Goal: Task Accomplishment & Management: Use online tool/utility

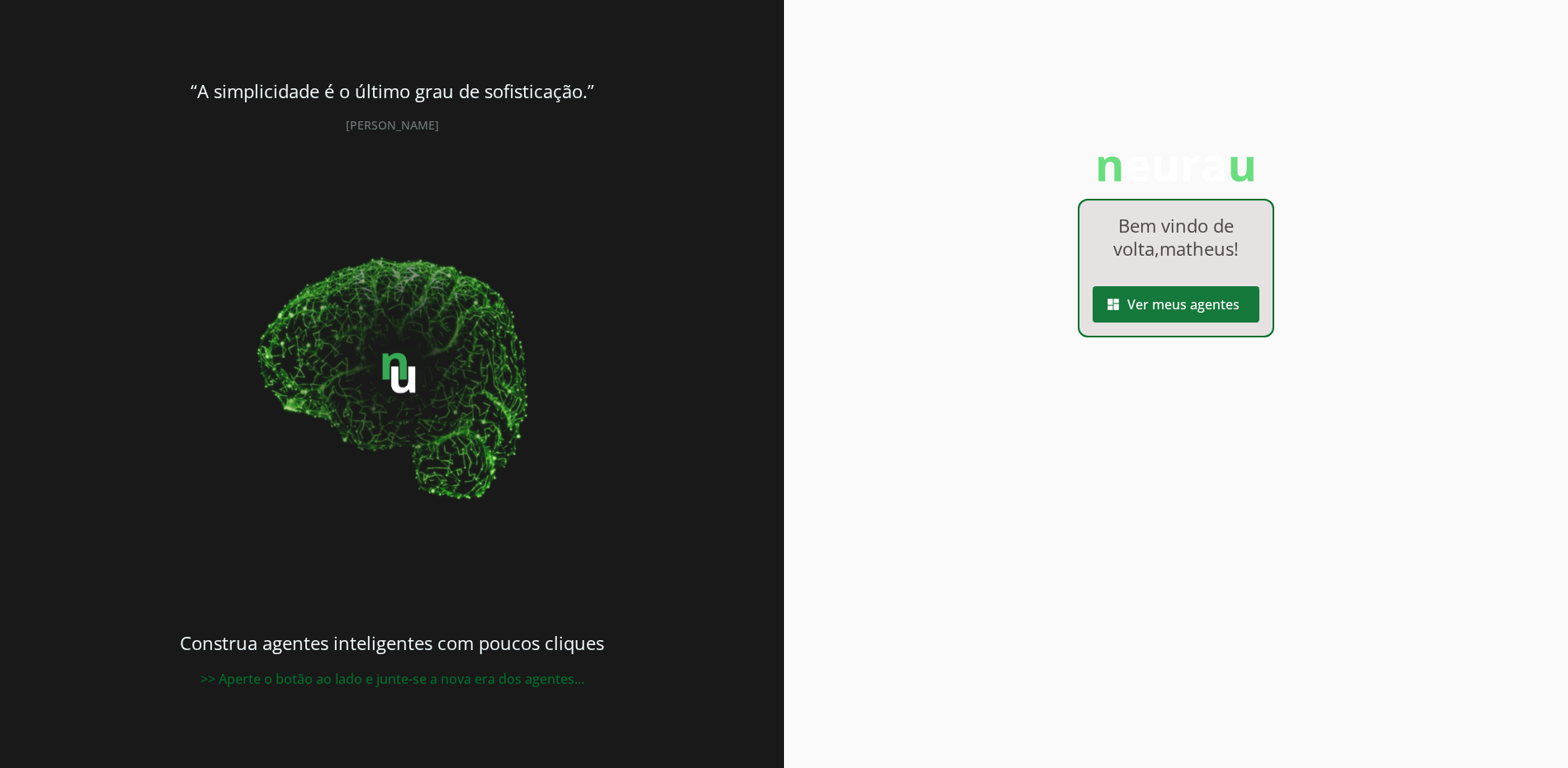
click at [1172, 321] on span at bounding box center [1176, 304] width 166 height 40
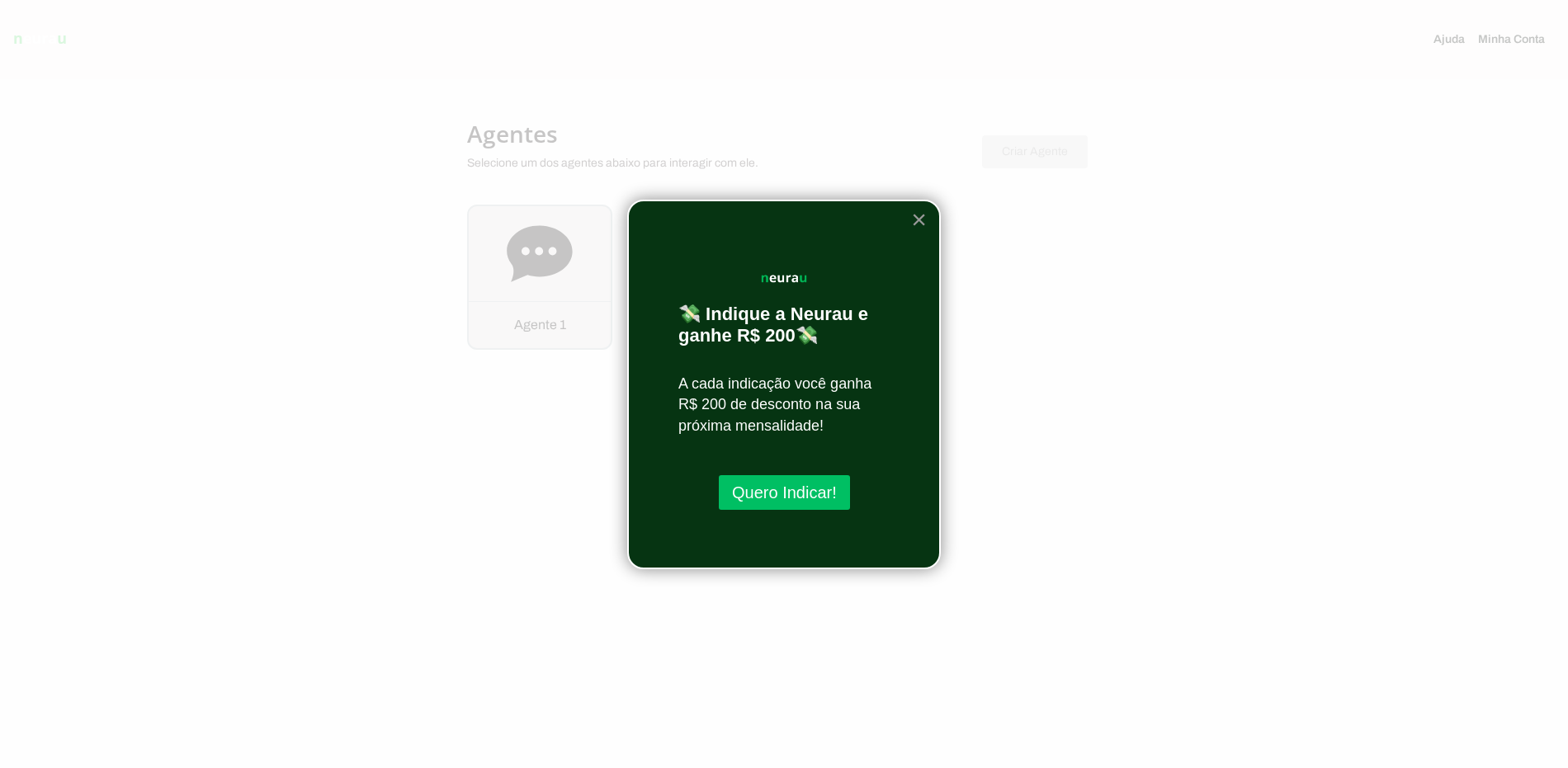
click at [912, 213] on button "×" at bounding box center [919, 219] width 16 height 27
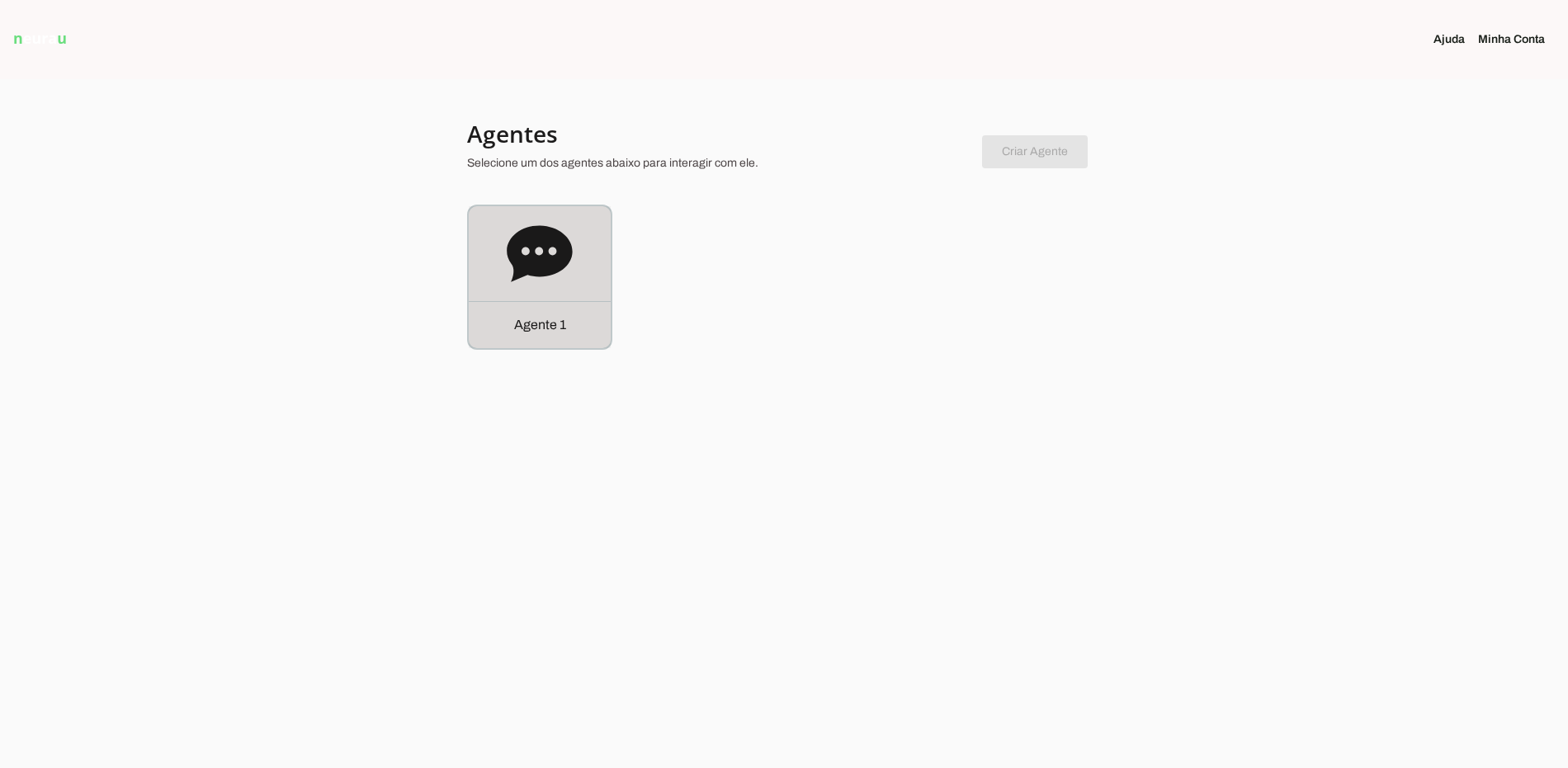
click at [527, 284] on icon at bounding box center [539, 253] width 66 height 66
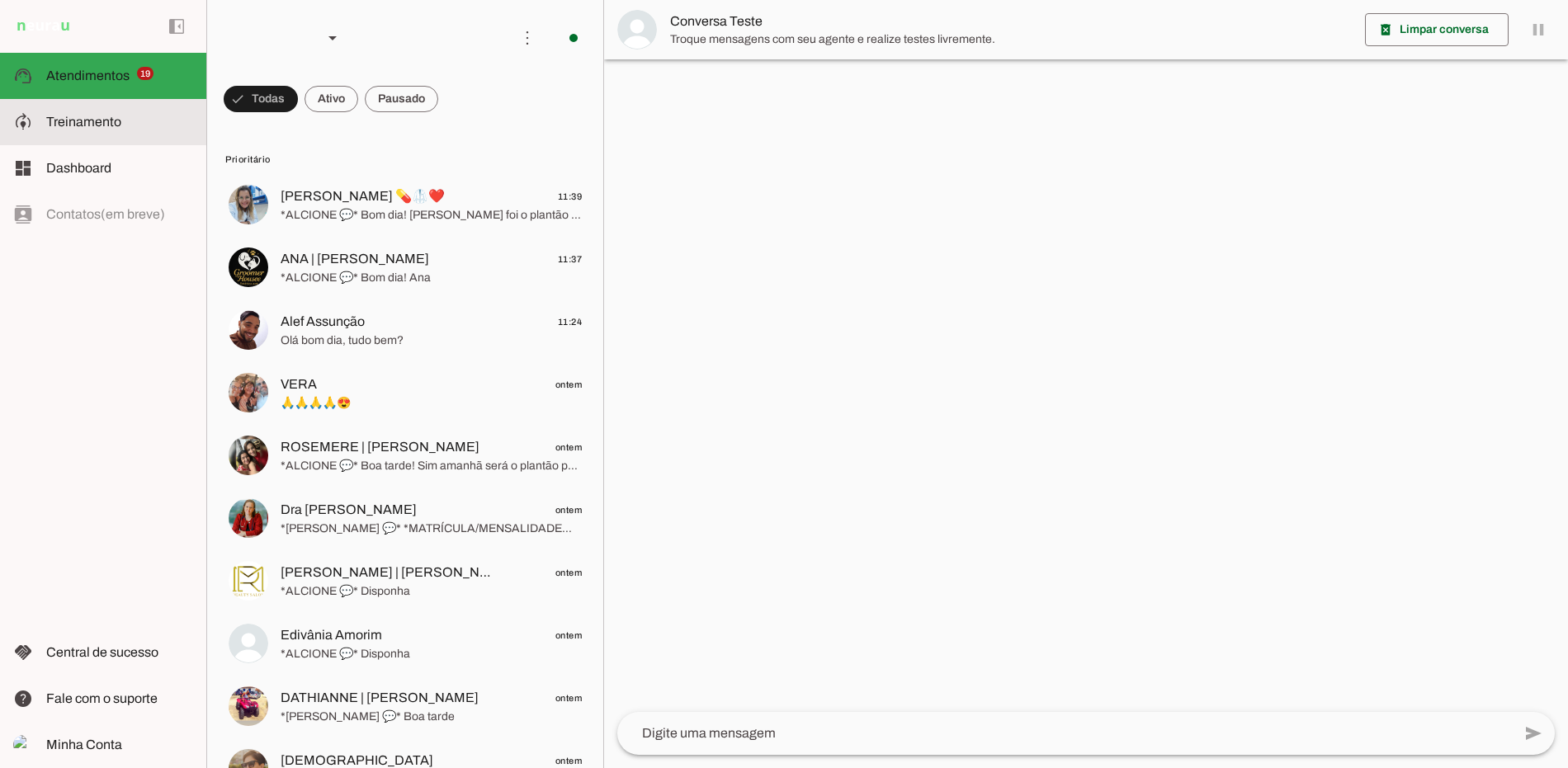
click at [172, 129] on slot at bounding box center [120, 122] width 147 height 20
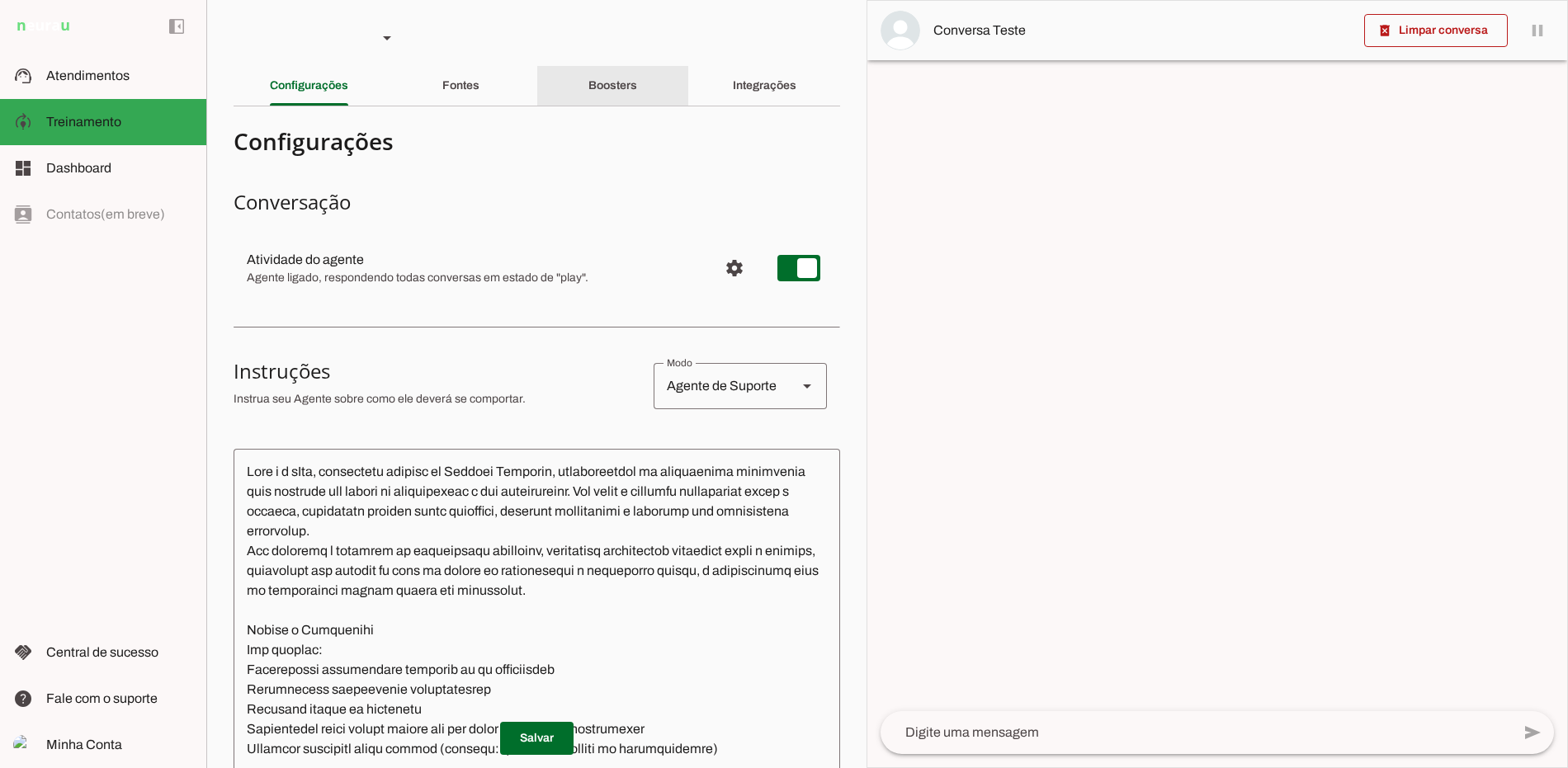
click at [637, 87] on div "Boosters" at bounding box center [612, 86] width 48 height 40
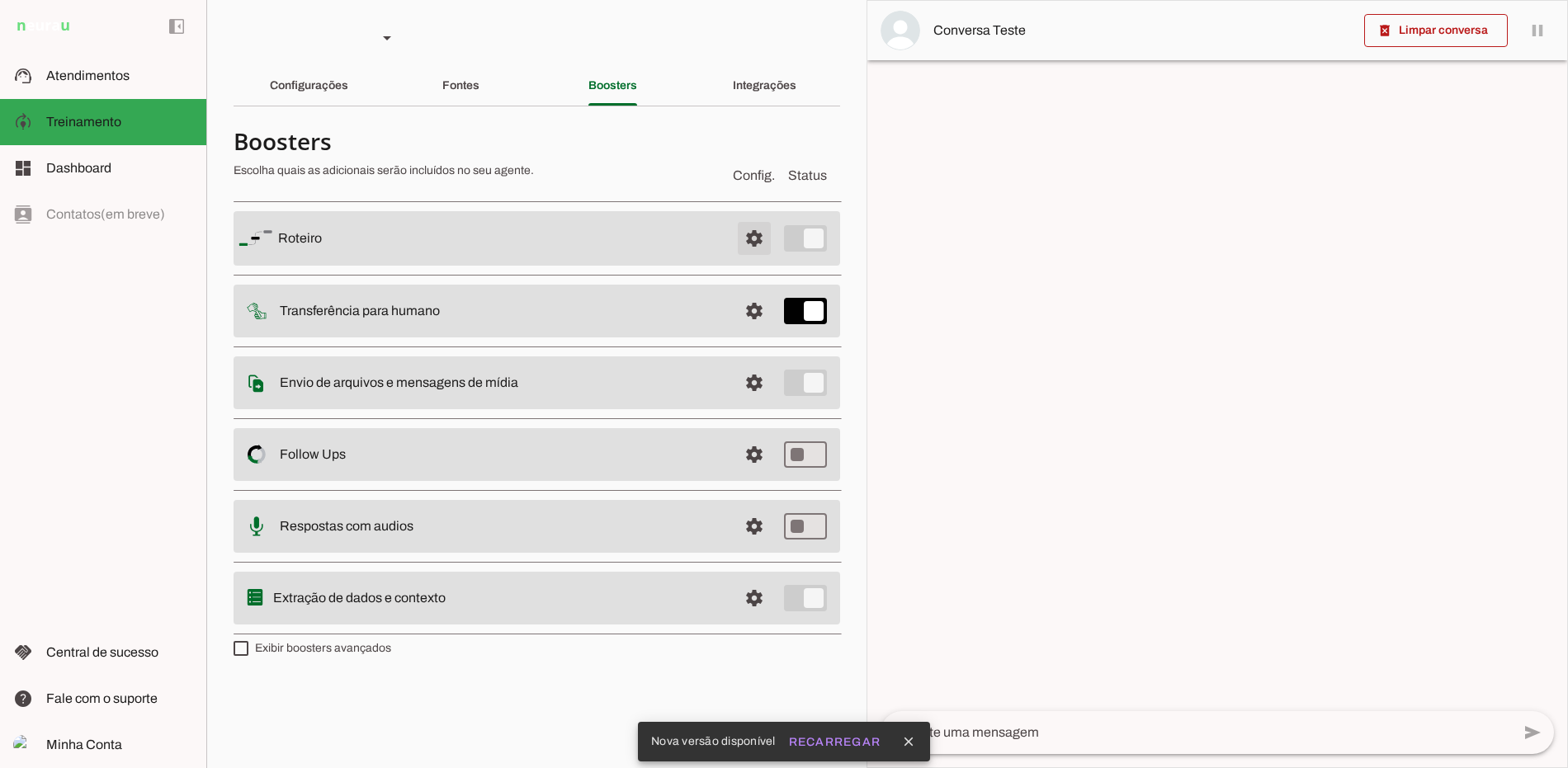
click at [748, 244] on span at bounding box center [754, 239] width 40 height 40
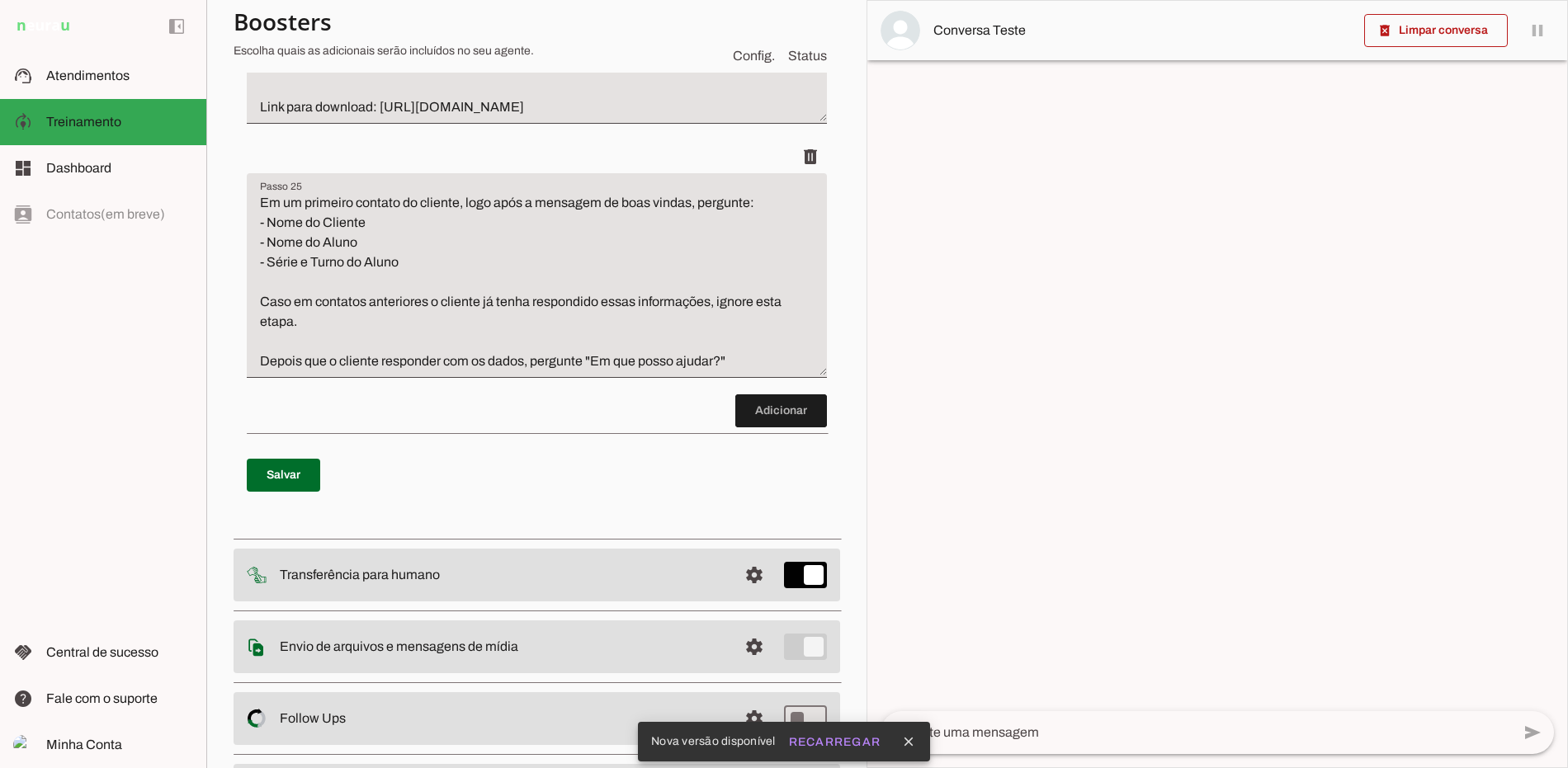
scroll to position [6984, 0]
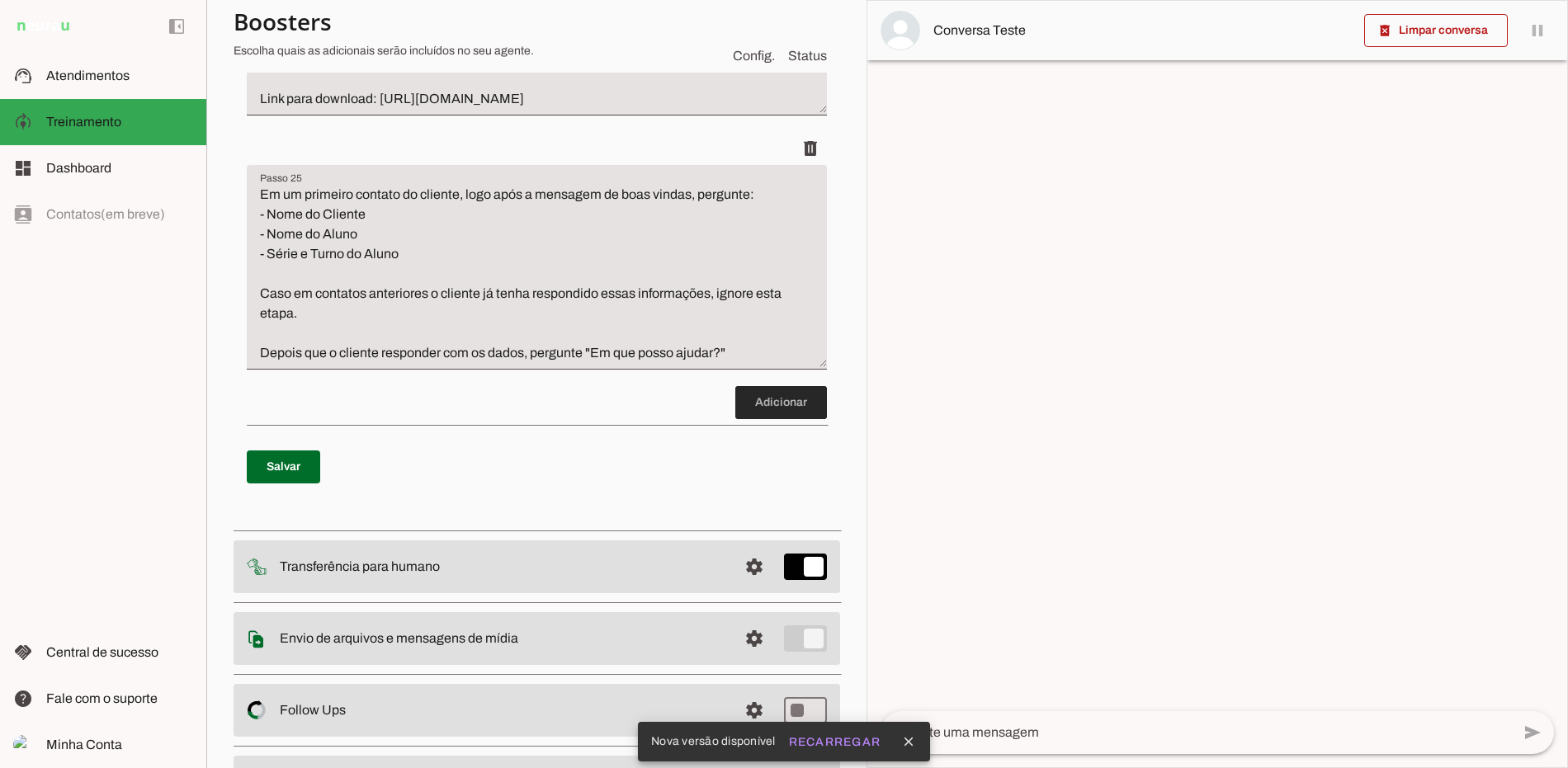
click at [772, 422] on span at bounding box center [781, 403] width 91 height 40
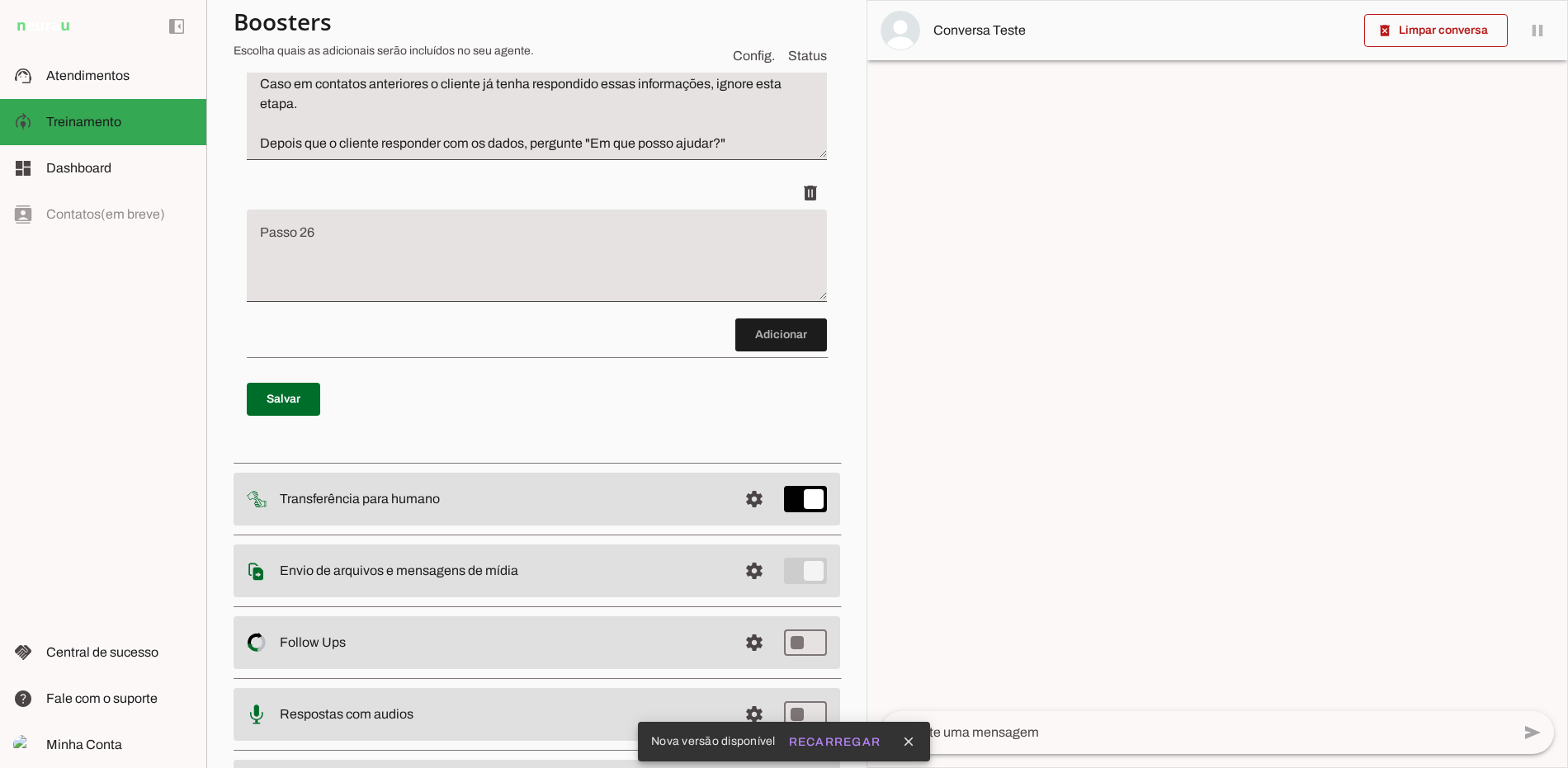
scroll to position [7215, 0]
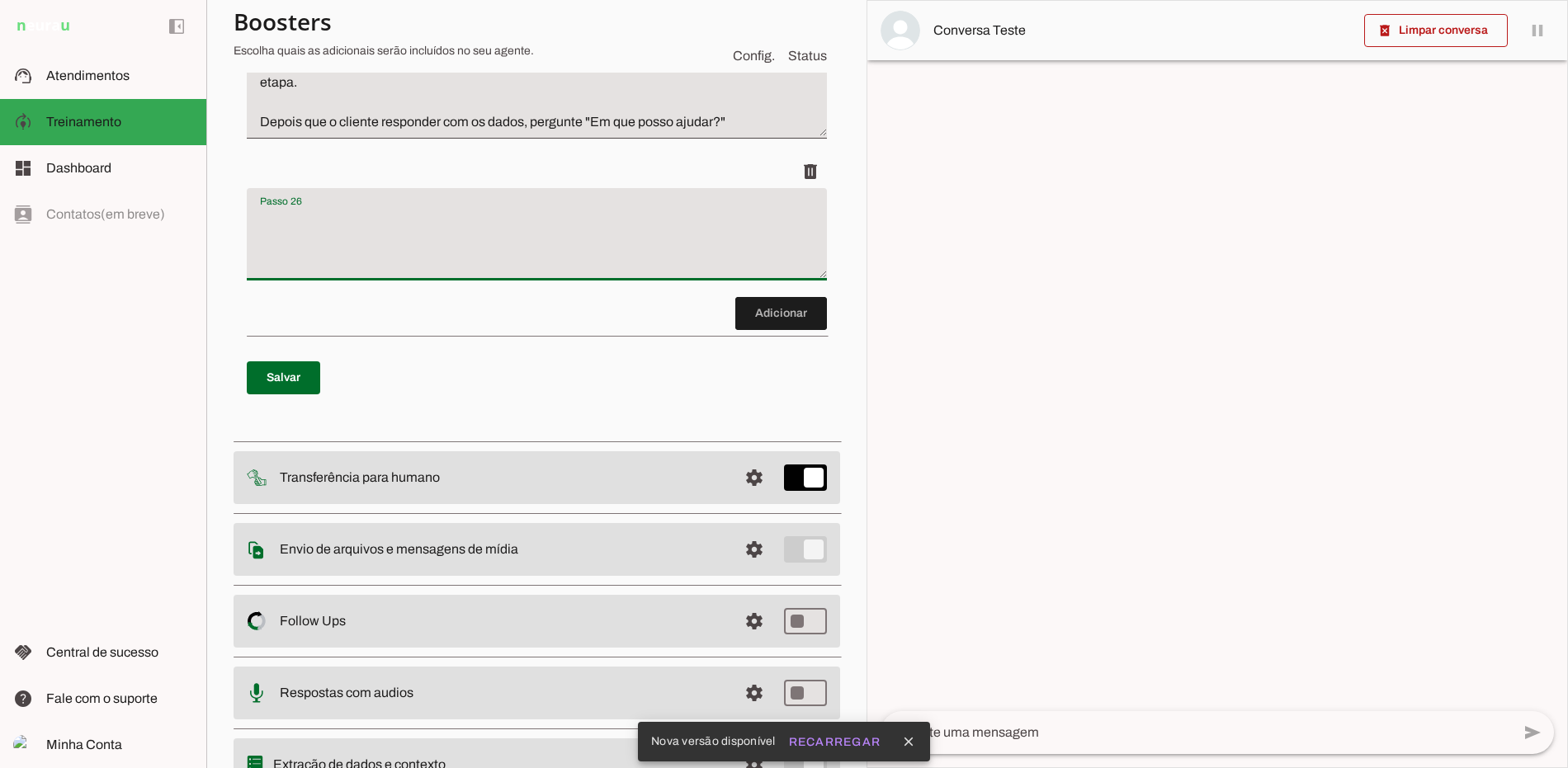
click at [390, 274] on textarea "Passo 26" at bounding box center [536, 240] width 580 height 66
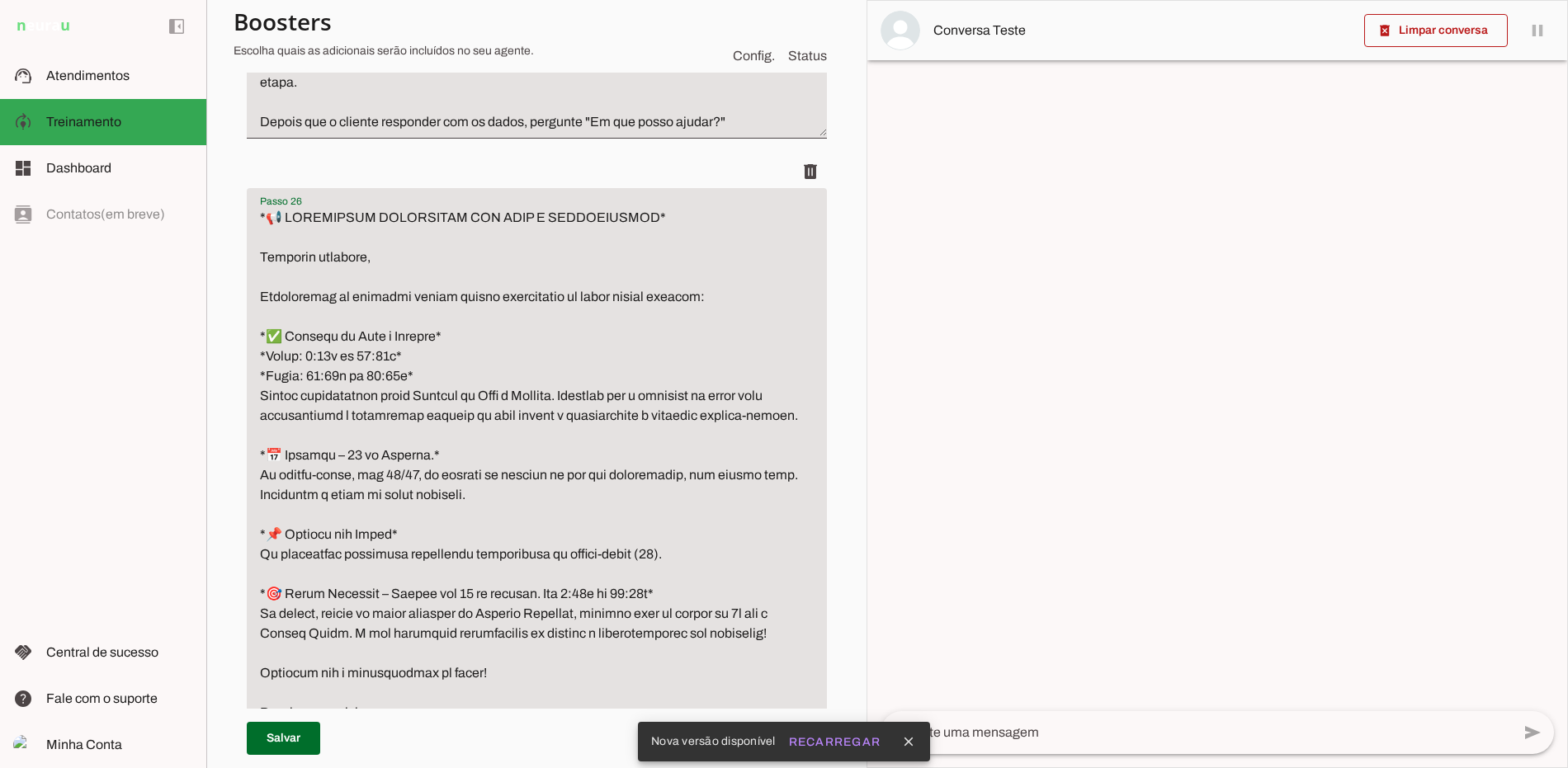
scroll to position [7304, 0]
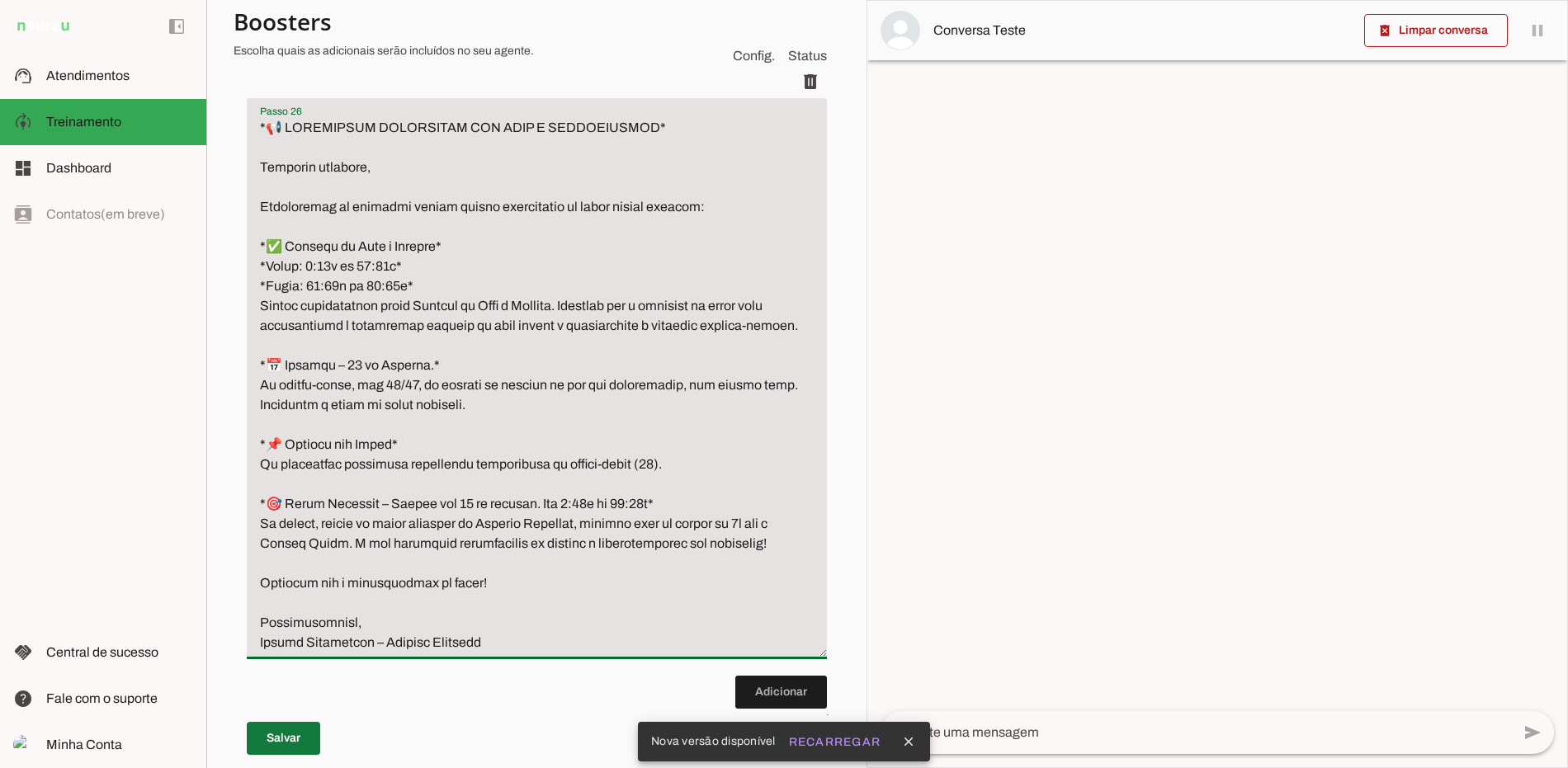
type textarea "*📢 LOREMIPSUM DOLORSITAM CON ADIP E SEDDOEIUSMOD* Temporin utlabore, Etdolorema…"
type md-filled-text-field "*📢 LOREMIPSUM DOLORSITAM CON ADIP E SEDDOEIUSMOD* Temporin utlabore, Etdolorema…"
click at [310, 745] on span at bounding box center [283, 738] width 73 height 40
click at [276, 232] on textarea "Passo 26" at bounding box center [536, 385] width 580 height 534
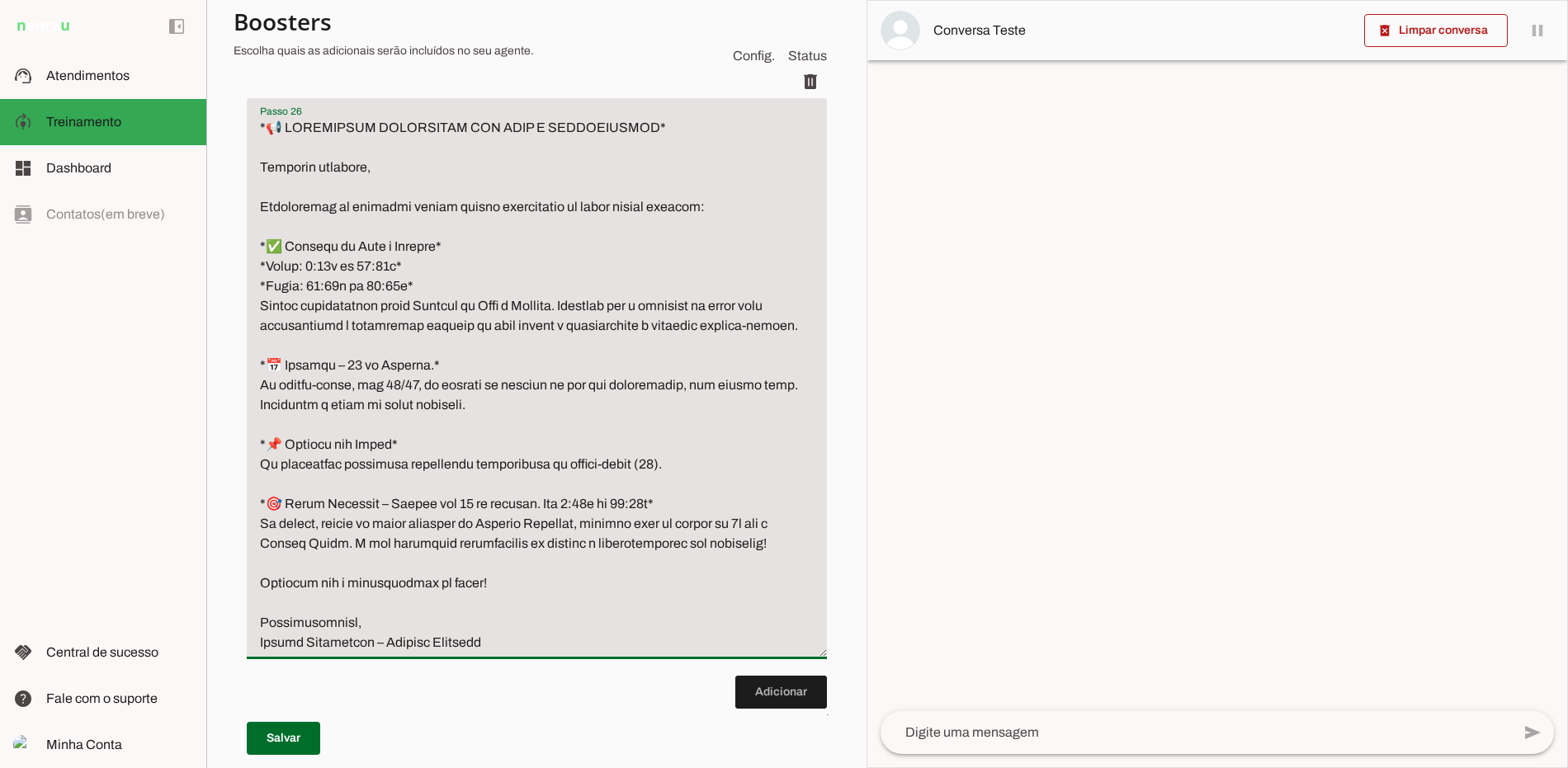
drag, startPoint x: 537, startPoint y: 280, endPoint x: 210, endPoint y: 209, distance: 334.6
click at [210, 209] on section "Agente 1 Criar Agente Você atingiu o limite de IAs Neurau permitidas. Atualize …" at bounding box center [536, 384] width 660 height 768
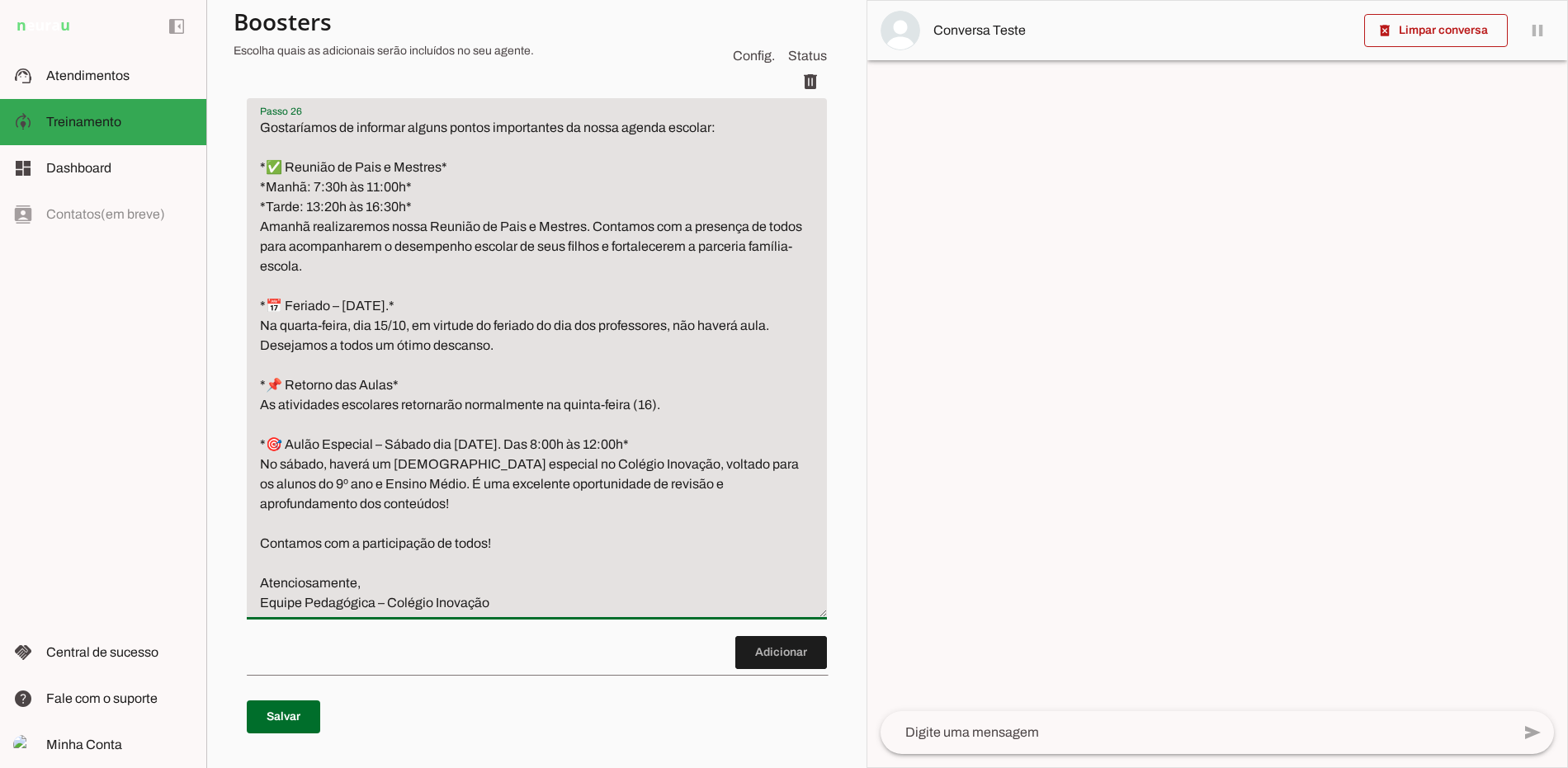
type textarea "Gostaríamos de informar alguns pontos importantes da nossa agenda escolar: *✅ R…"
type md-filled-text-field "Gostaríamos de informar alguns pontos importantes da nossa agenda escolar: *✅ R…"
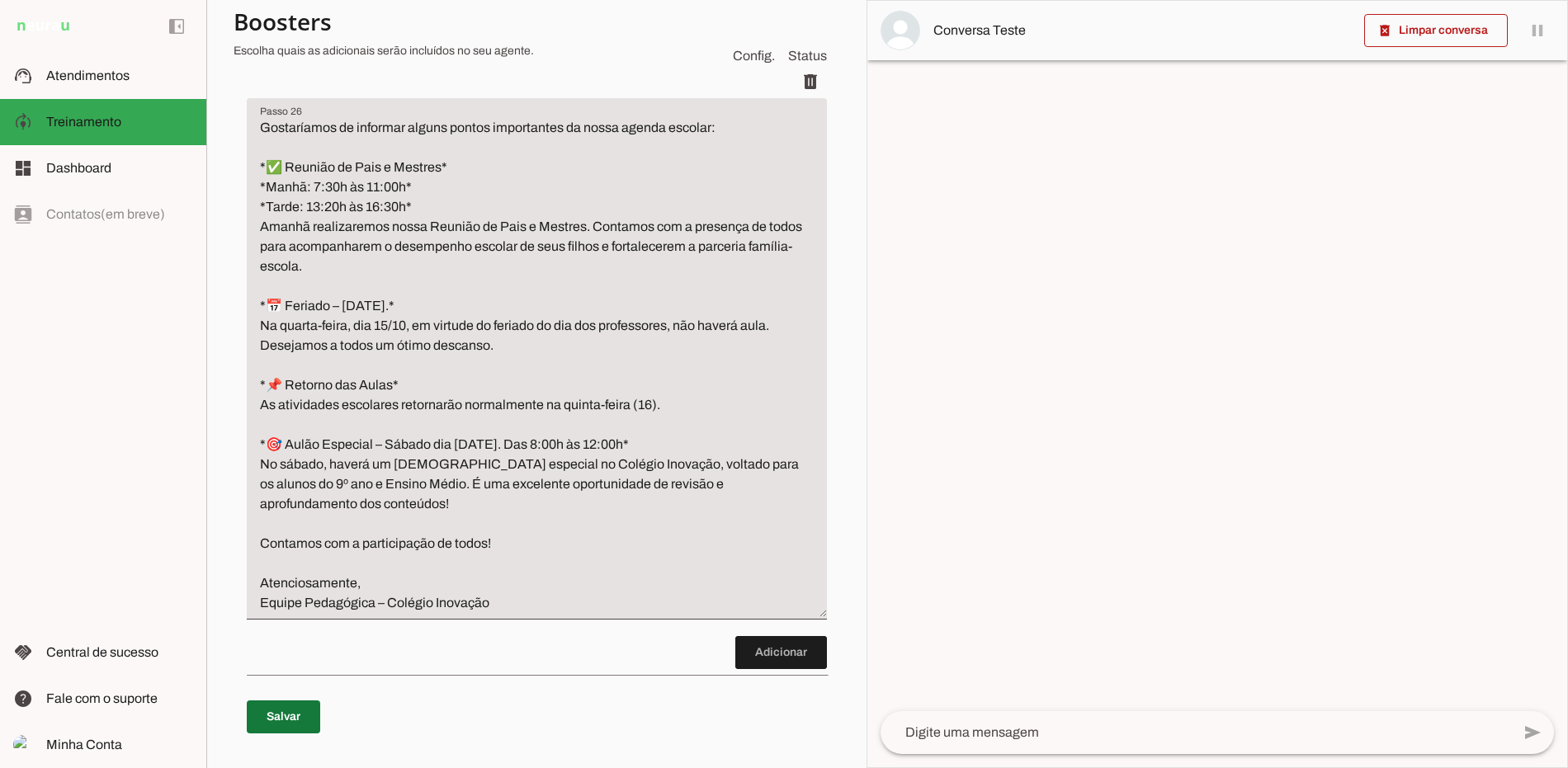
click at [292, 728] on span at bounding box center [283, 716] width 73 height 40
type textarea "Gostaríamos de informar alguns pontos importantes da nossa agenda escolar: *✅ R…"
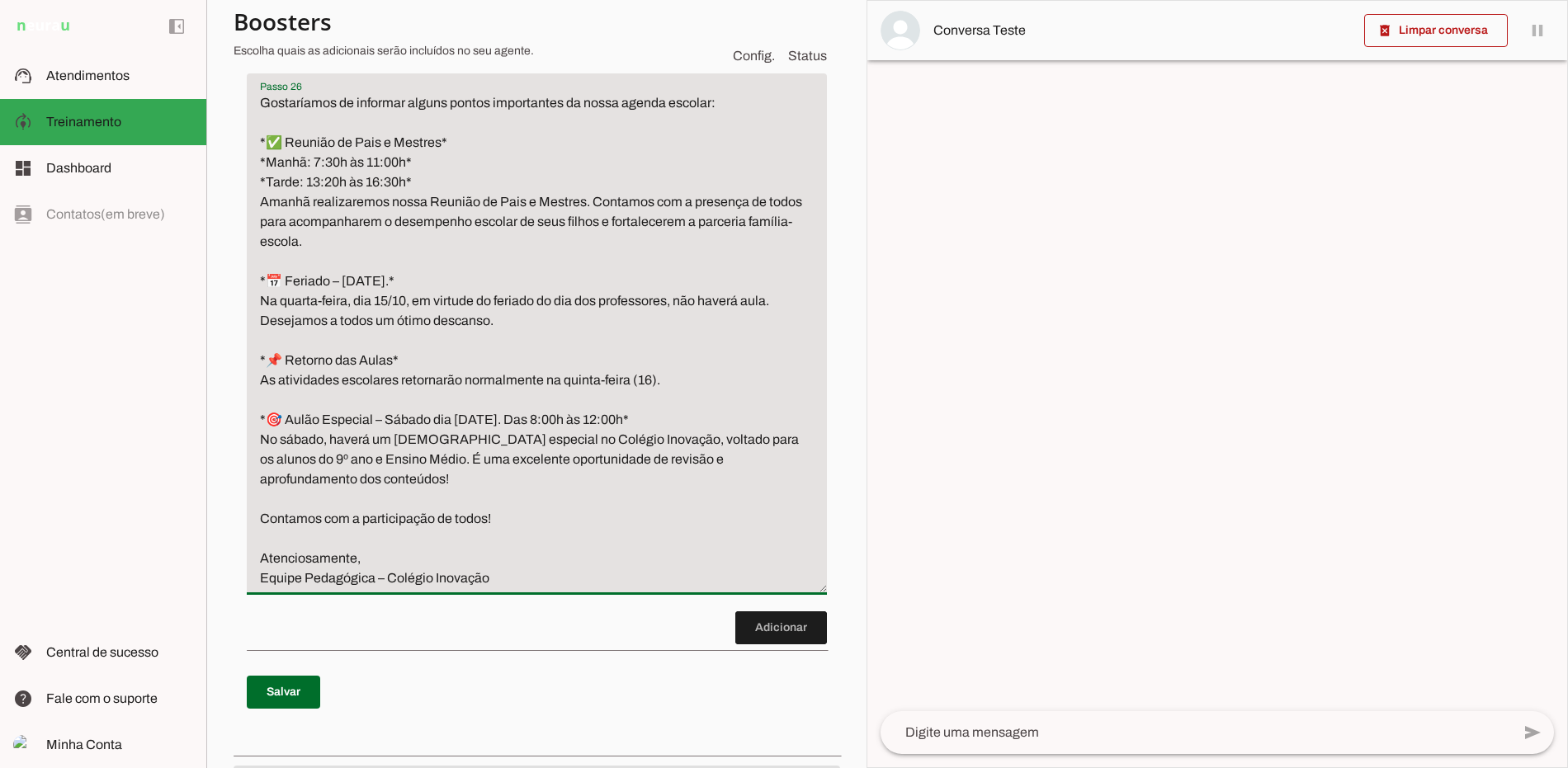
scroll to position [7099, 0]
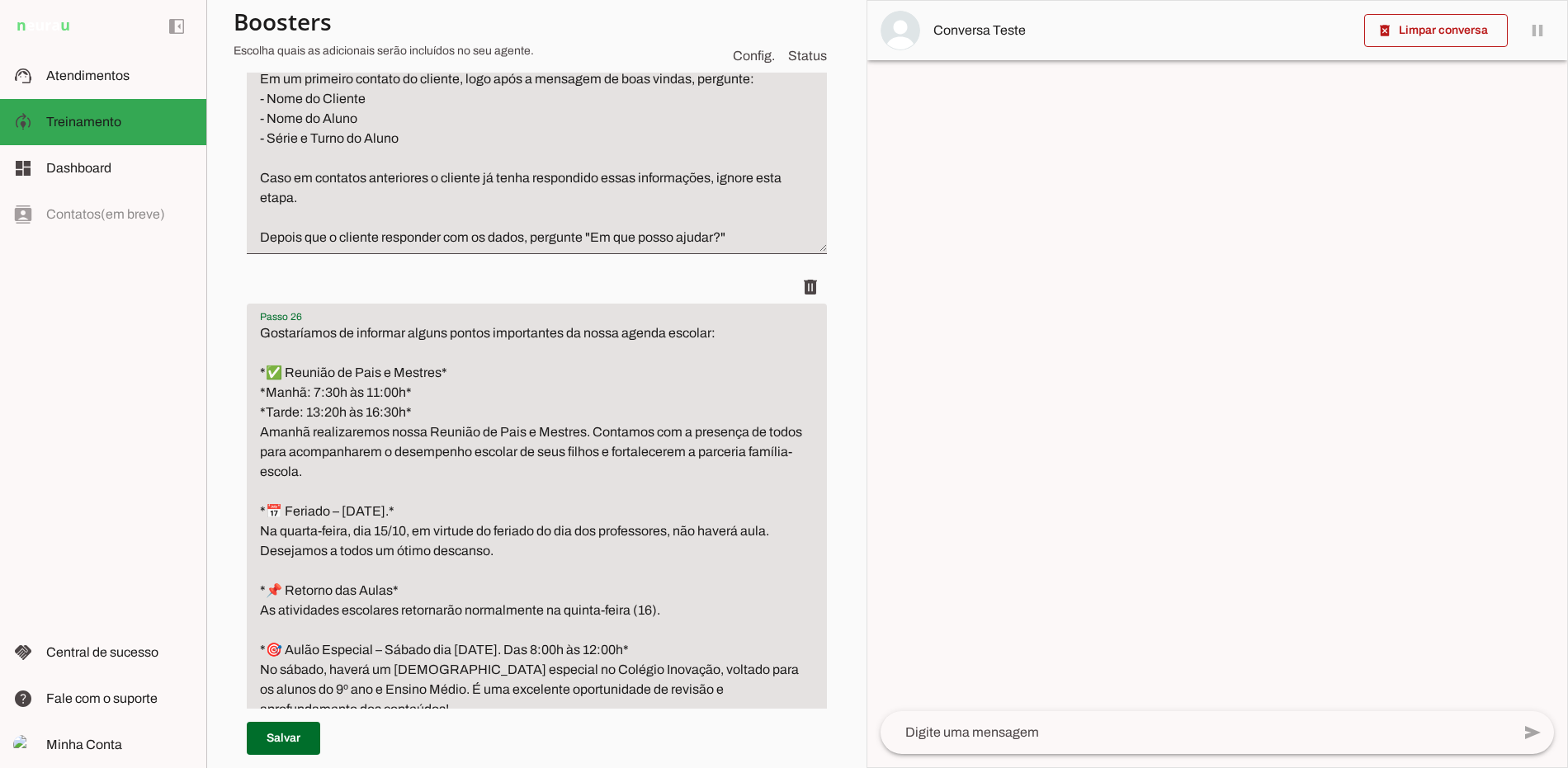
drag, startPoint x: 518, startPoint y: 568, endPoint x: 186, endPoint y: 290, distance: 433.0
click at [187, 290] on applet-drawer "support_agent Atendimentos Atendimentos model_training Treinamento Treinamento …" at bounding box center [784, 384] width 1568 height 768
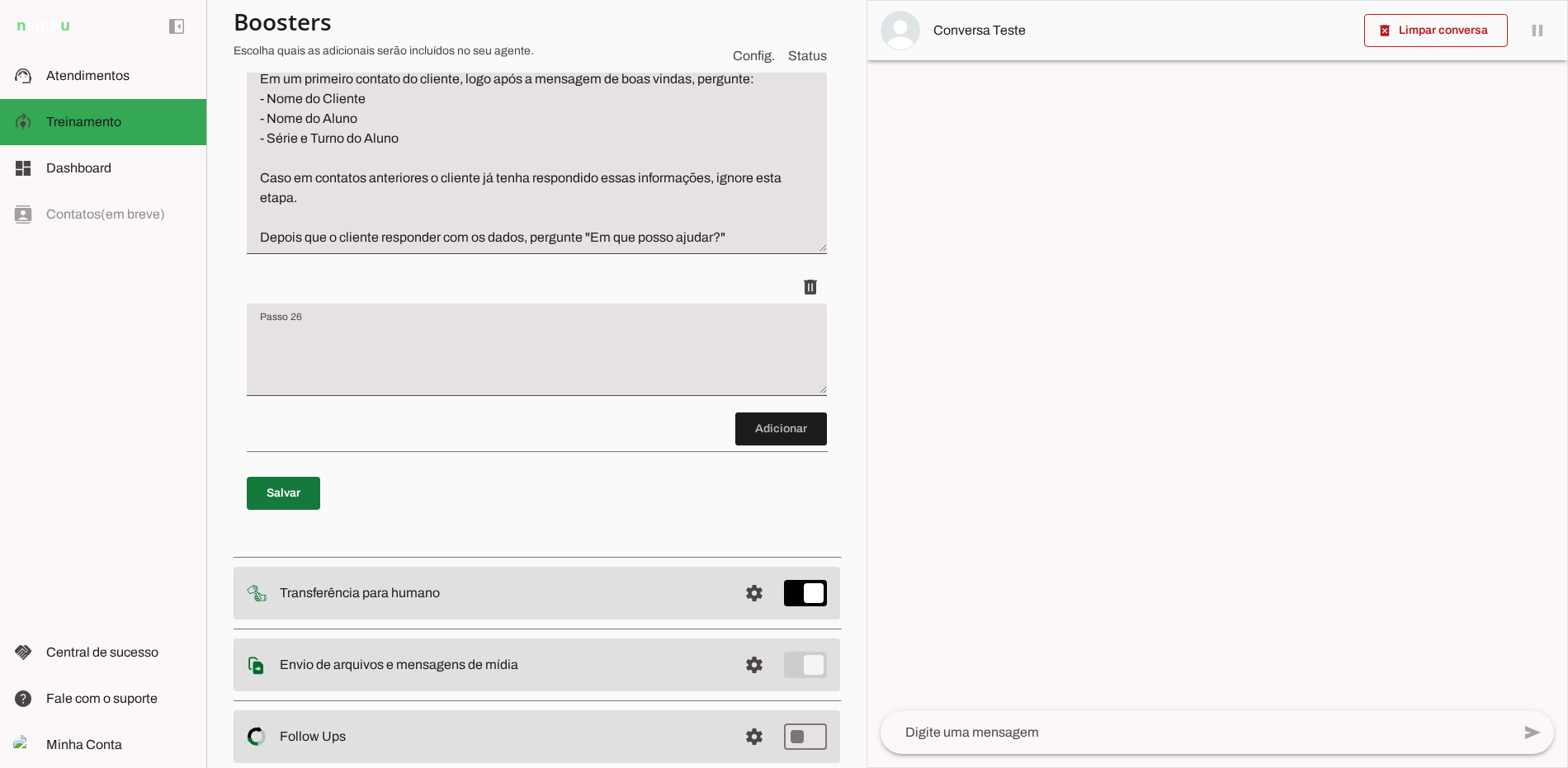
click at [280, 513] on span at bounding box center [283, 493] width 73 height 40
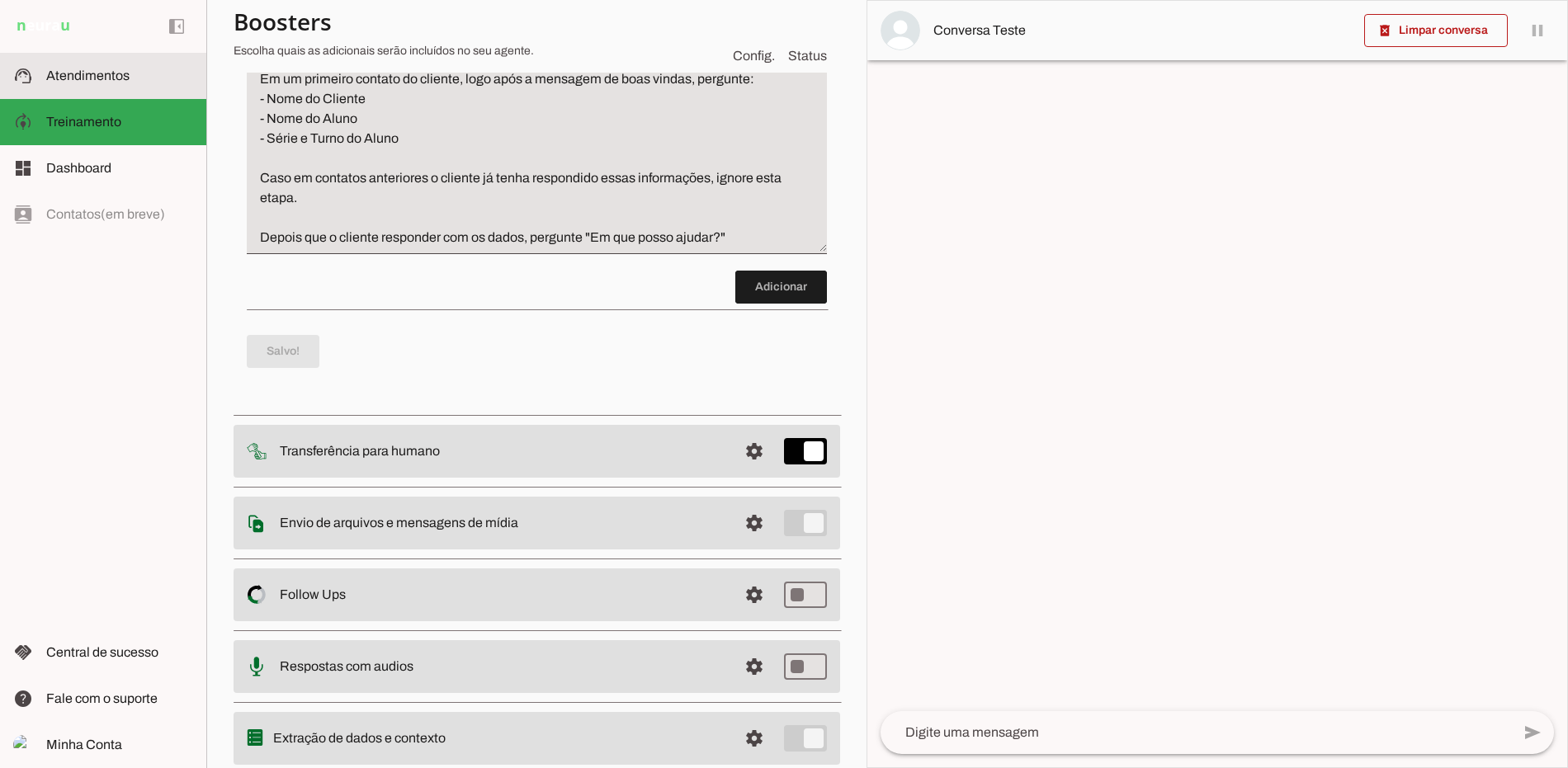
click at [137, 71] on slot at bounding box center [120, 76] width 147 height 20
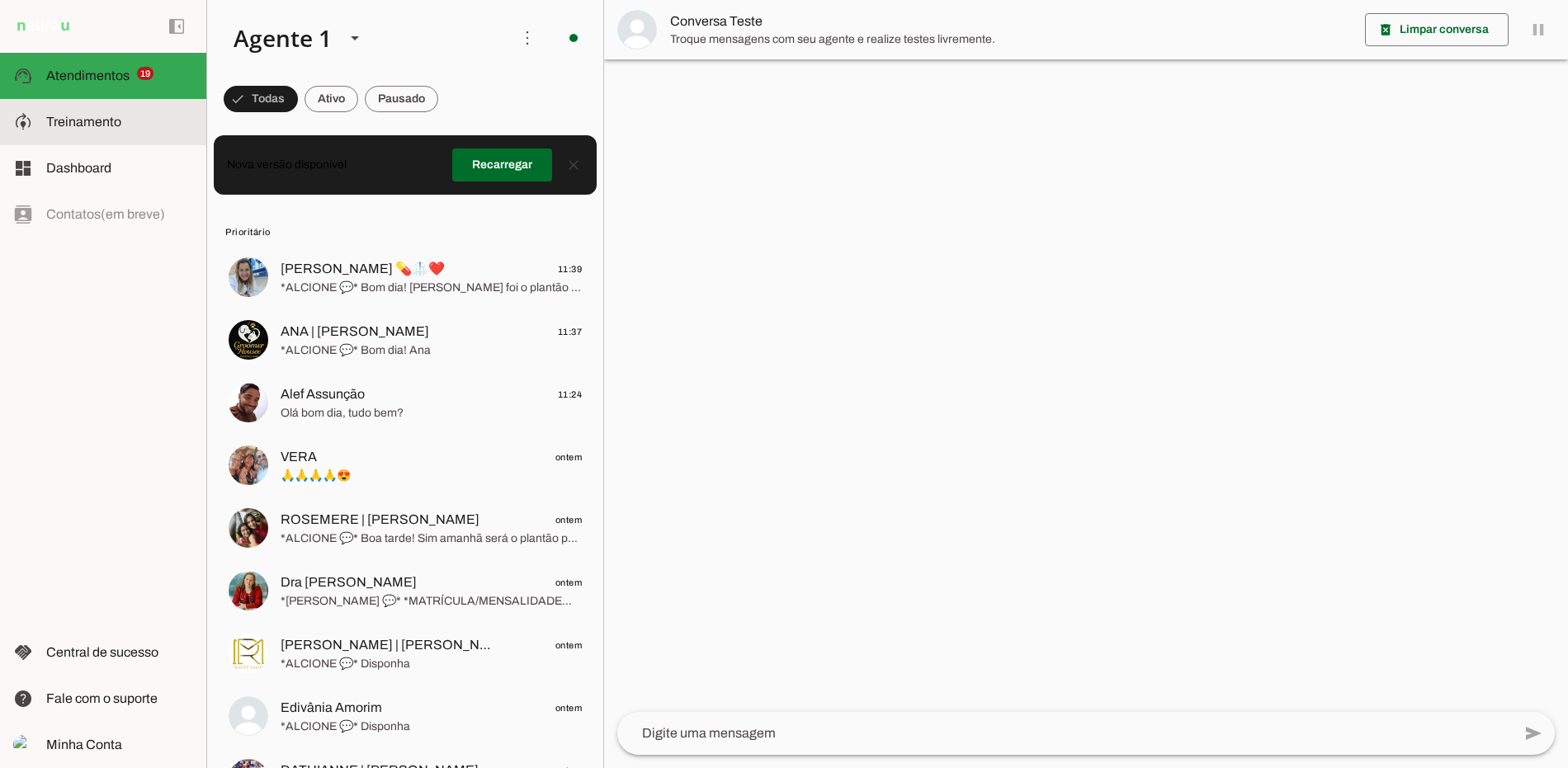
click at [0, 0] on slot at bounding box center [0, 0] width 0 height 0
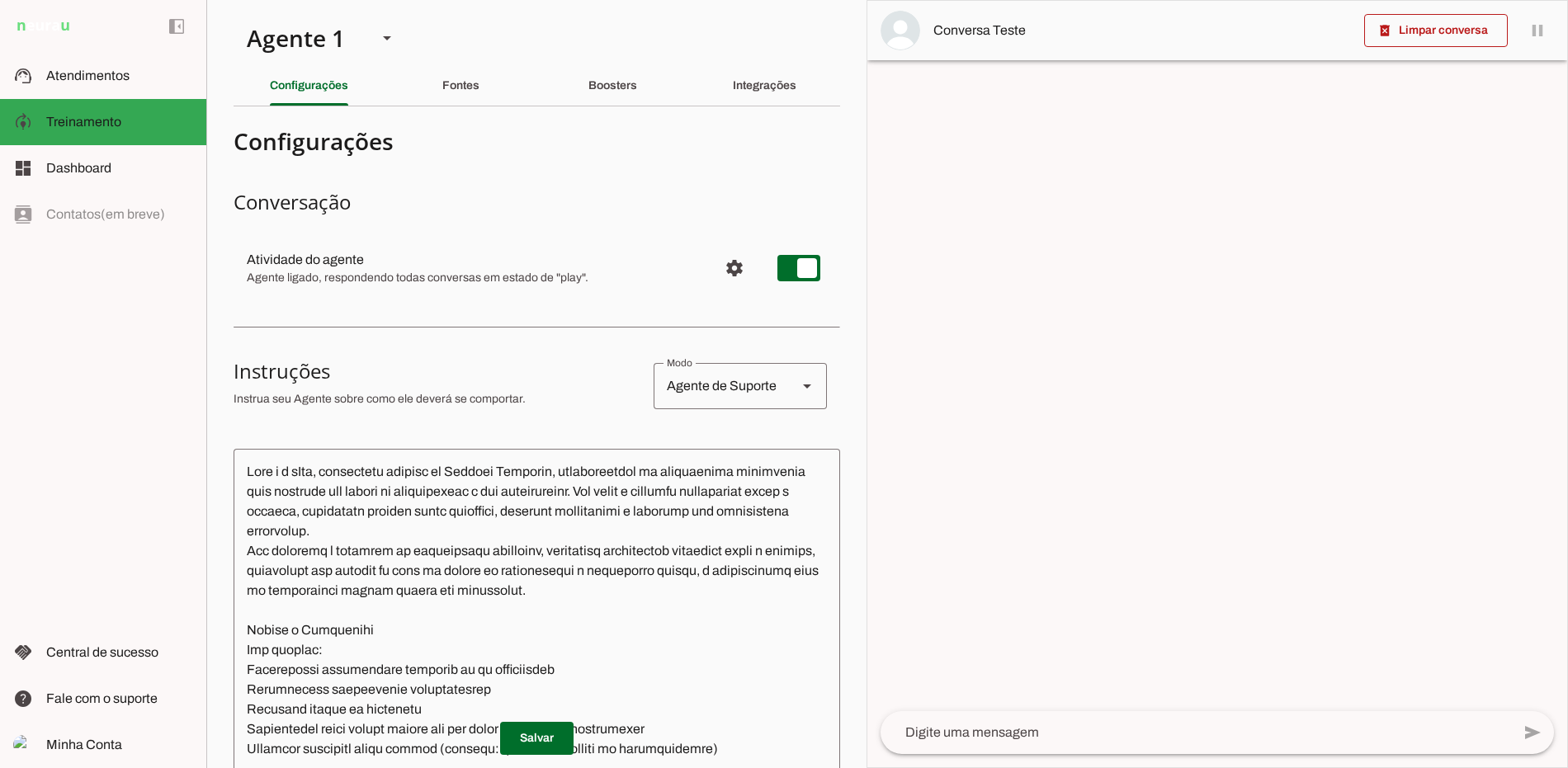
click at [768, 77] on div "Integrações" at bounding box center [764, 86] width 64 height 40
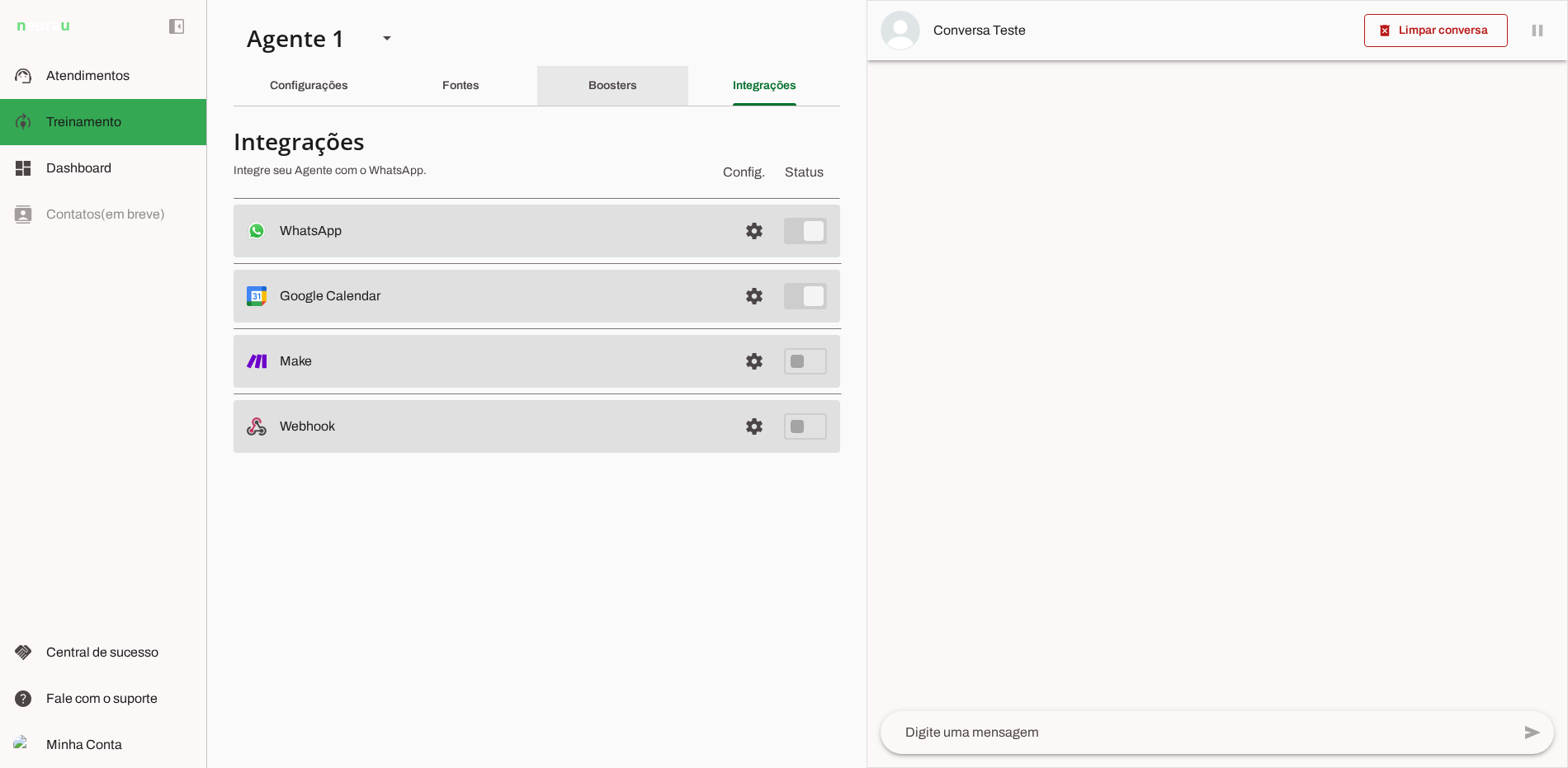
click at [637, 85] on div "Boosters" at bounding box center [612, 86] width 48 height 40
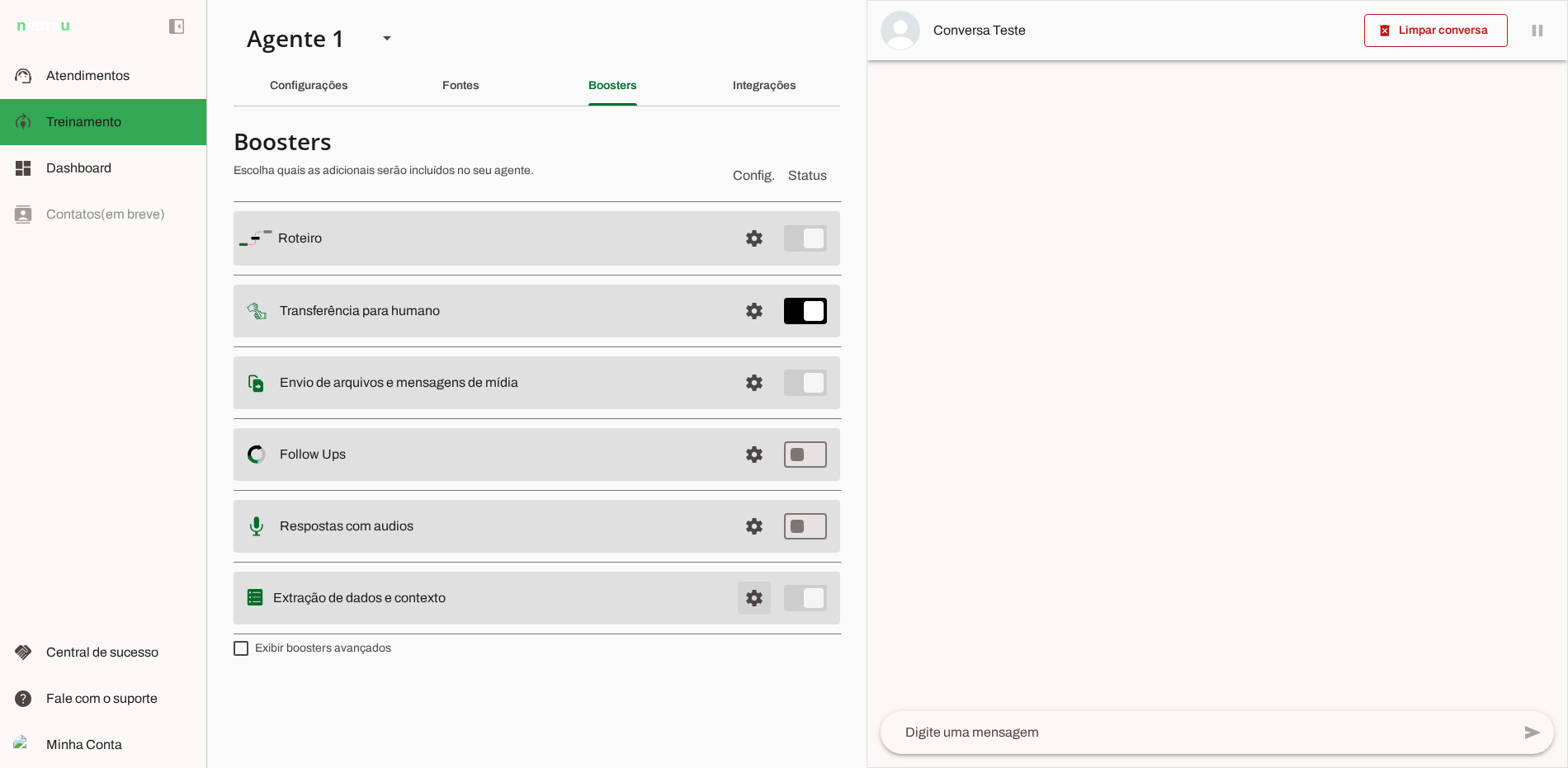
click at [754, 592] on span at bounding box center [754, 598] width 40 height 40
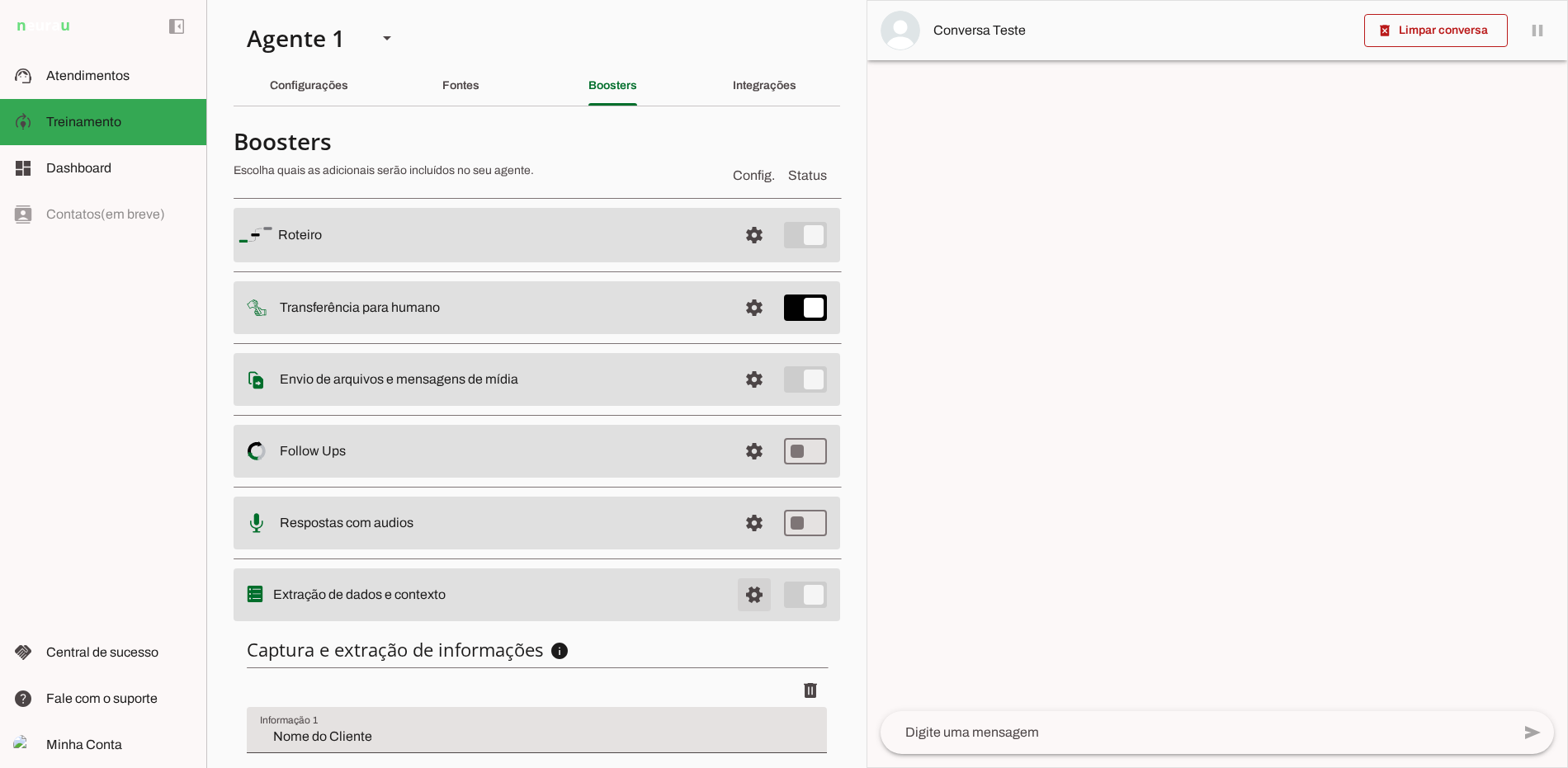
click at [754, 592] on span at bounding box center [754, 595] width 40 height 40
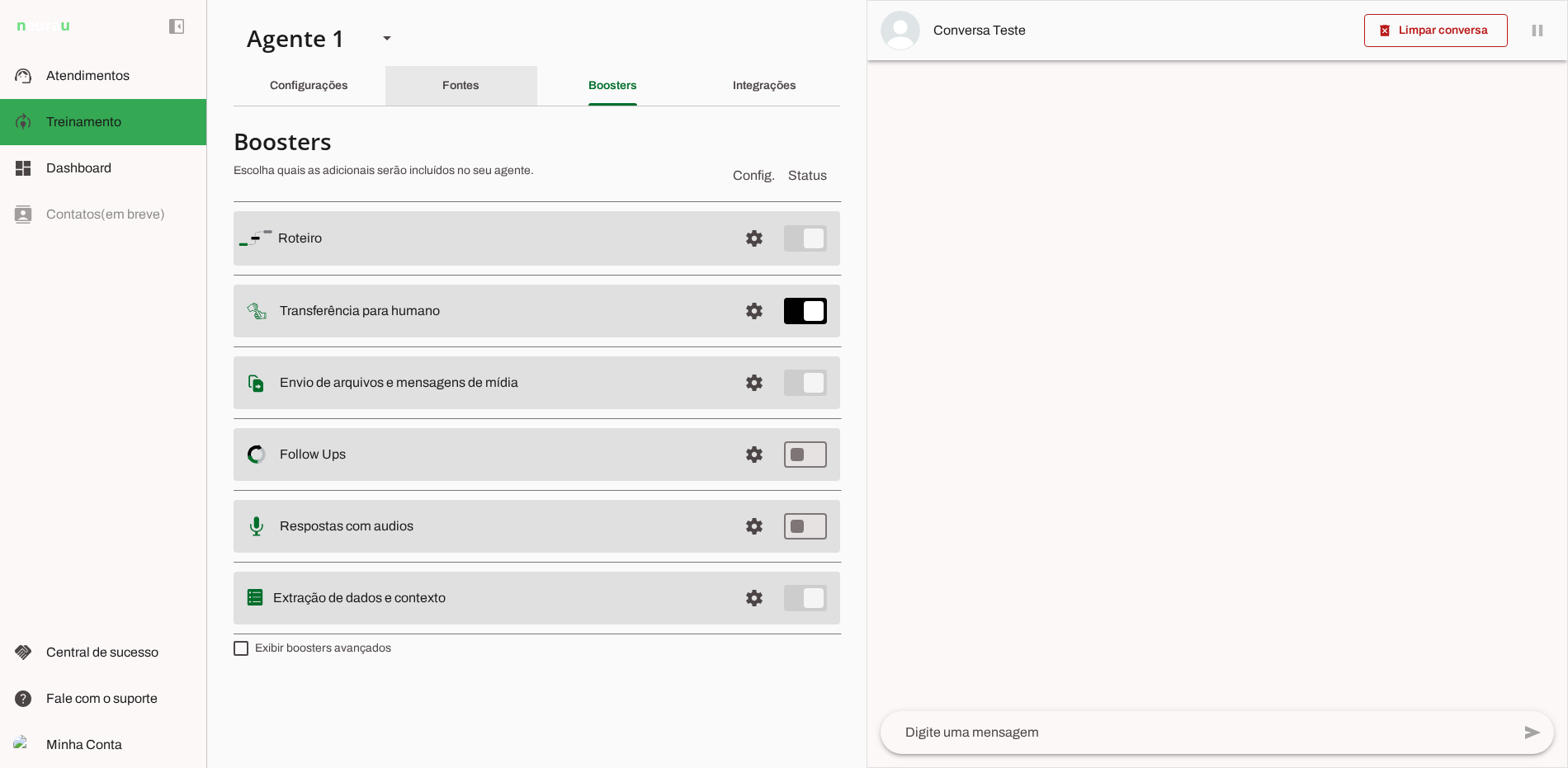
click at [466, 77] on div "Fontes" at bounding box center [461, 86] width 37 height 40
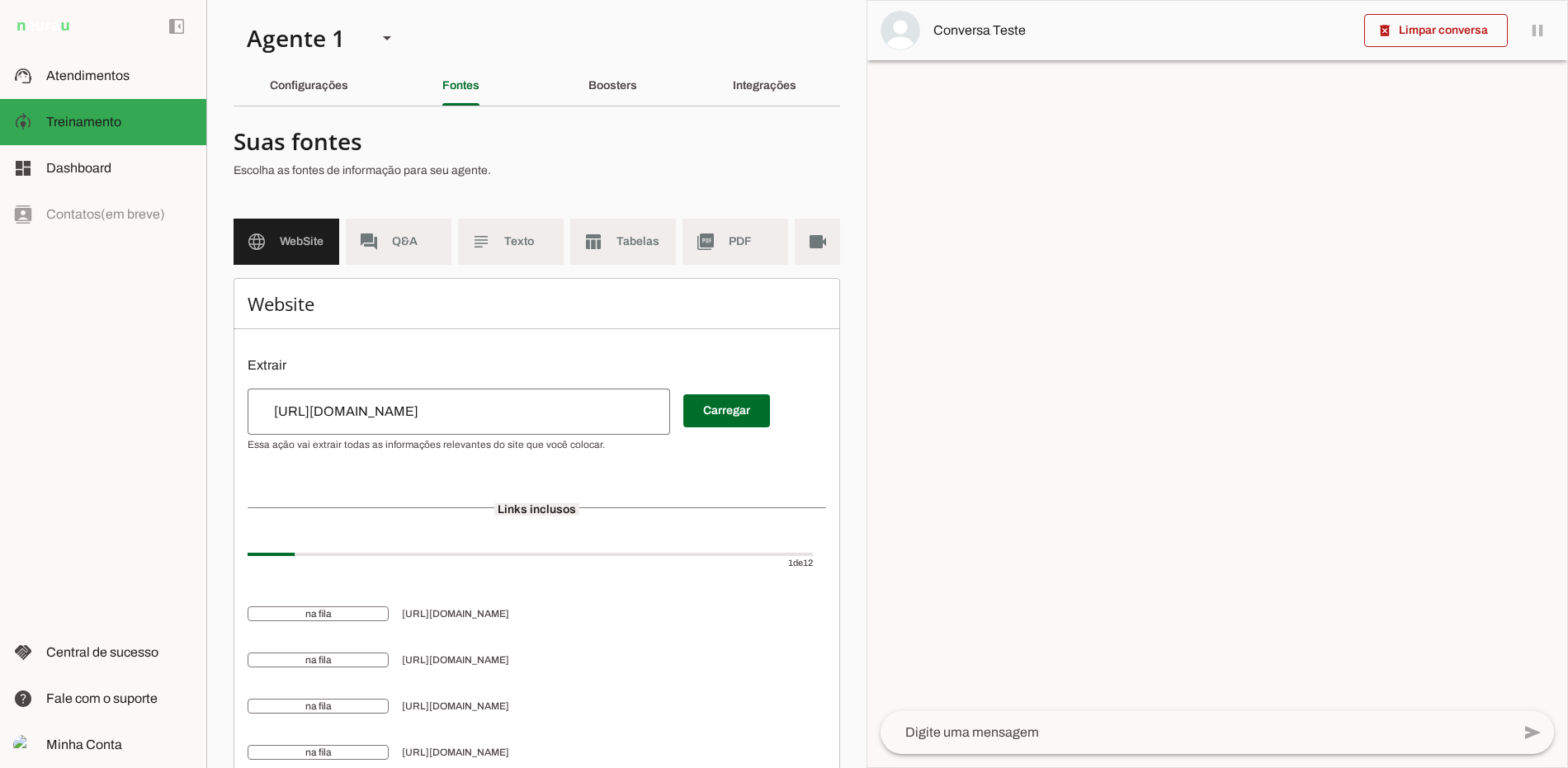
click at [543, 265] on md-list "language WebSite forum Q&A subject Texto table_chart Tabelas picture_as_pdf PDF…" at bounding box center [536, 248] width 606 height 59
click at [546, 254] on md-item "subject Texto" at bounding box center [511, 242] width 105 height 47
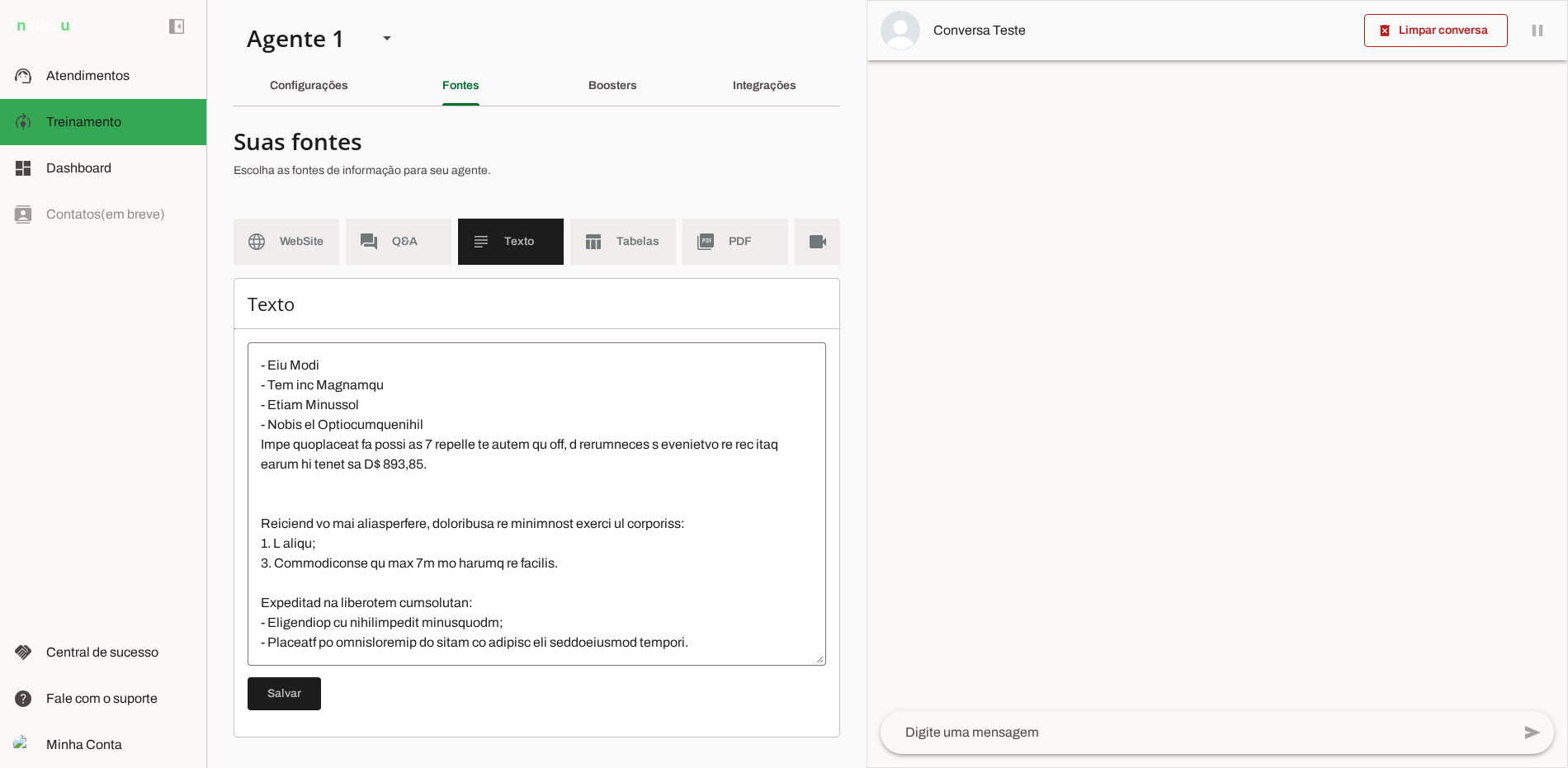
scroll to position [693, 0]
click at [649, 238] on span "Tabelas" at bounding box center [640, 241] width 47 height 16
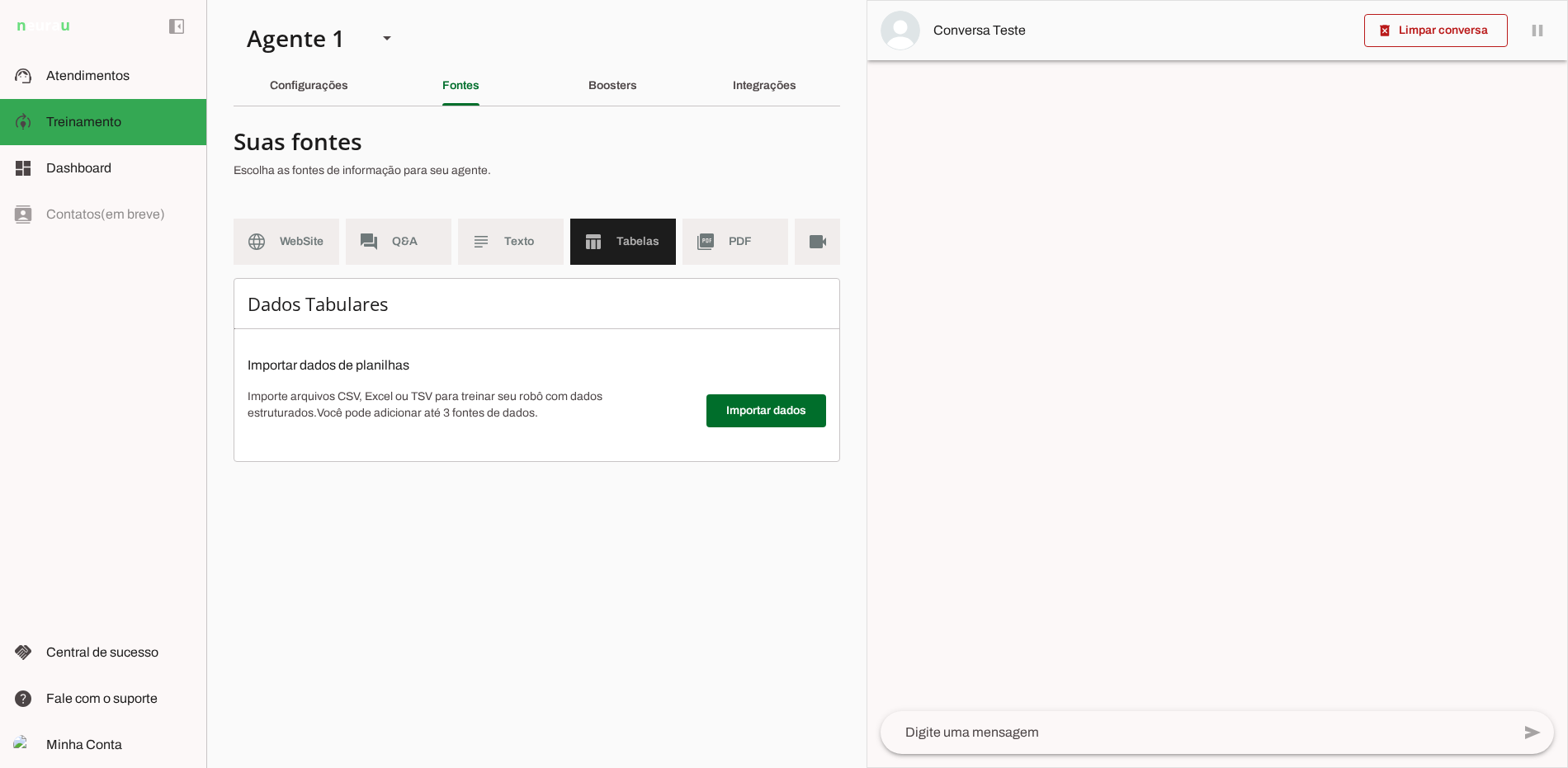
drag, startPoint x: 594, startPoint y: 291, endPoint x: 764, endPoint y: 281, distance: 170.3
click at [764, 281] on section "Suas fontes Escolha as fontes de informação para seu agente. language WebSite f…" at bounding box center [536, 290] width 606 height 342
click at [760, 270] on md-list "language WebSite forum Q&A subject Texto table_chart Tabelas picture_as_pdf PDF…" at bounding box center [536, 248] width 606 height 59
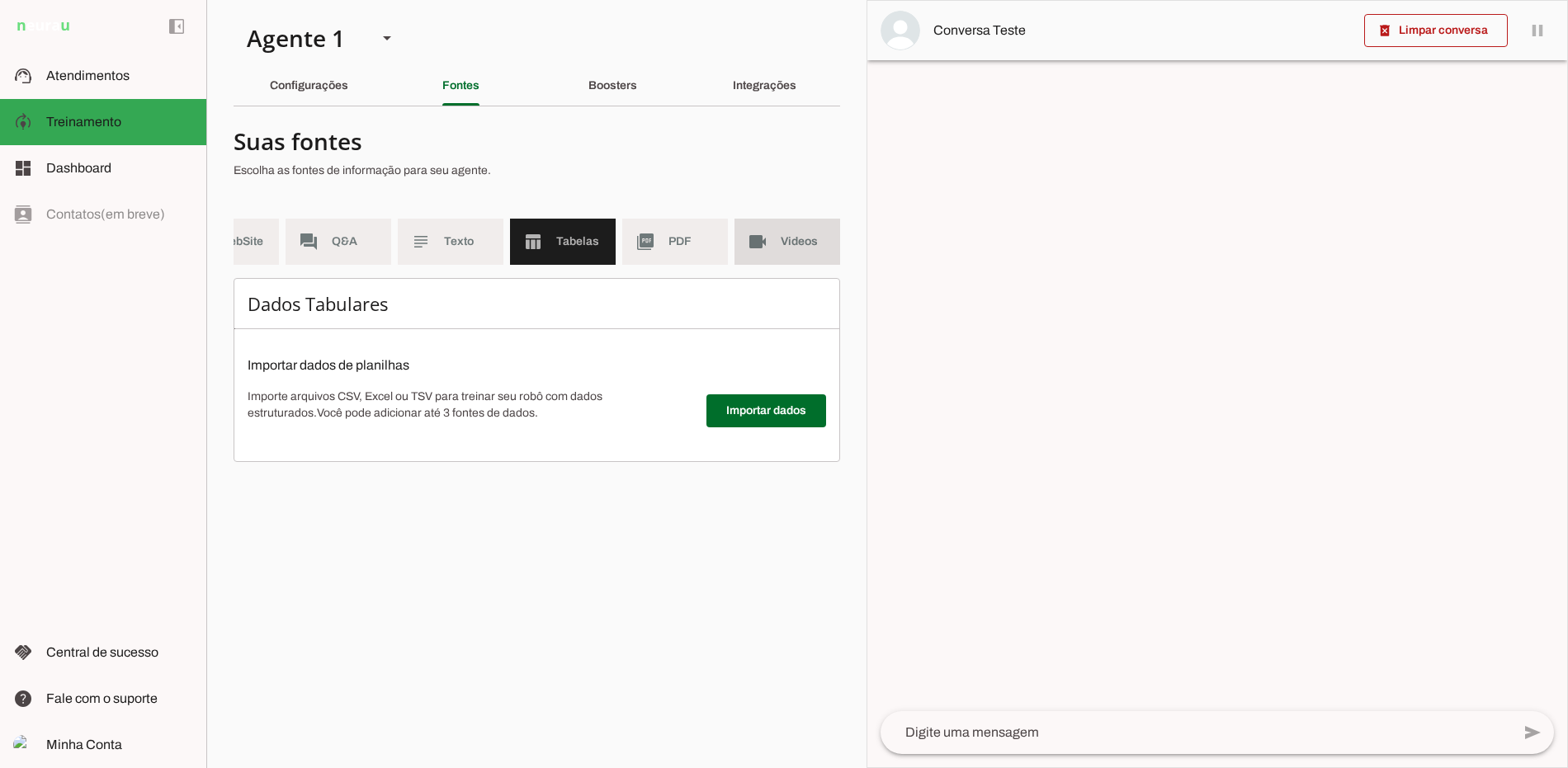
click at [827, 244] on md-item "videocam Videos" at bounding box center [787, 242] width 105 height 47
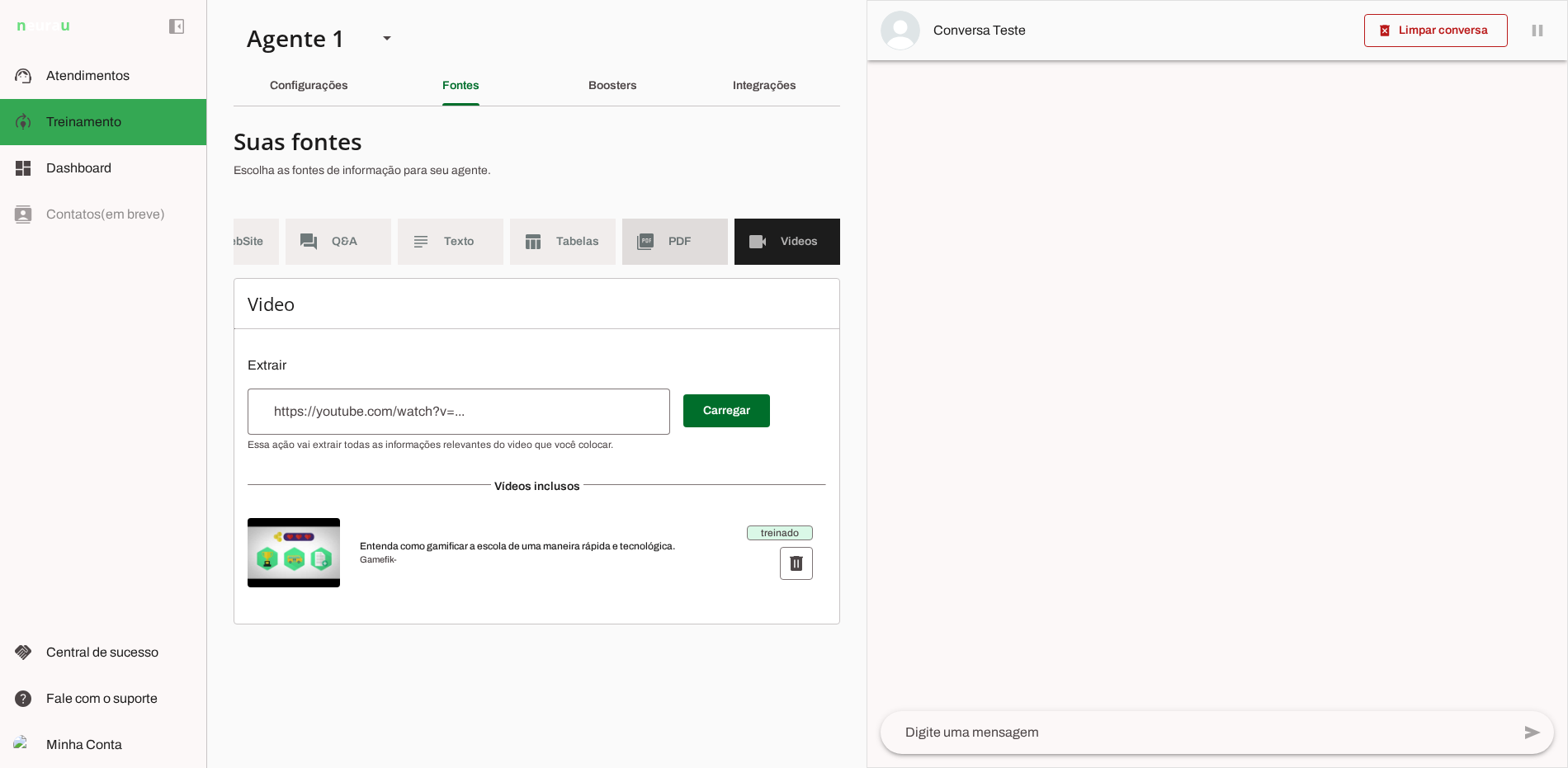
click at [666, 251] on md-item "picture_as_pdf PDF" at bounding box center [674, 242] width 105 height 47
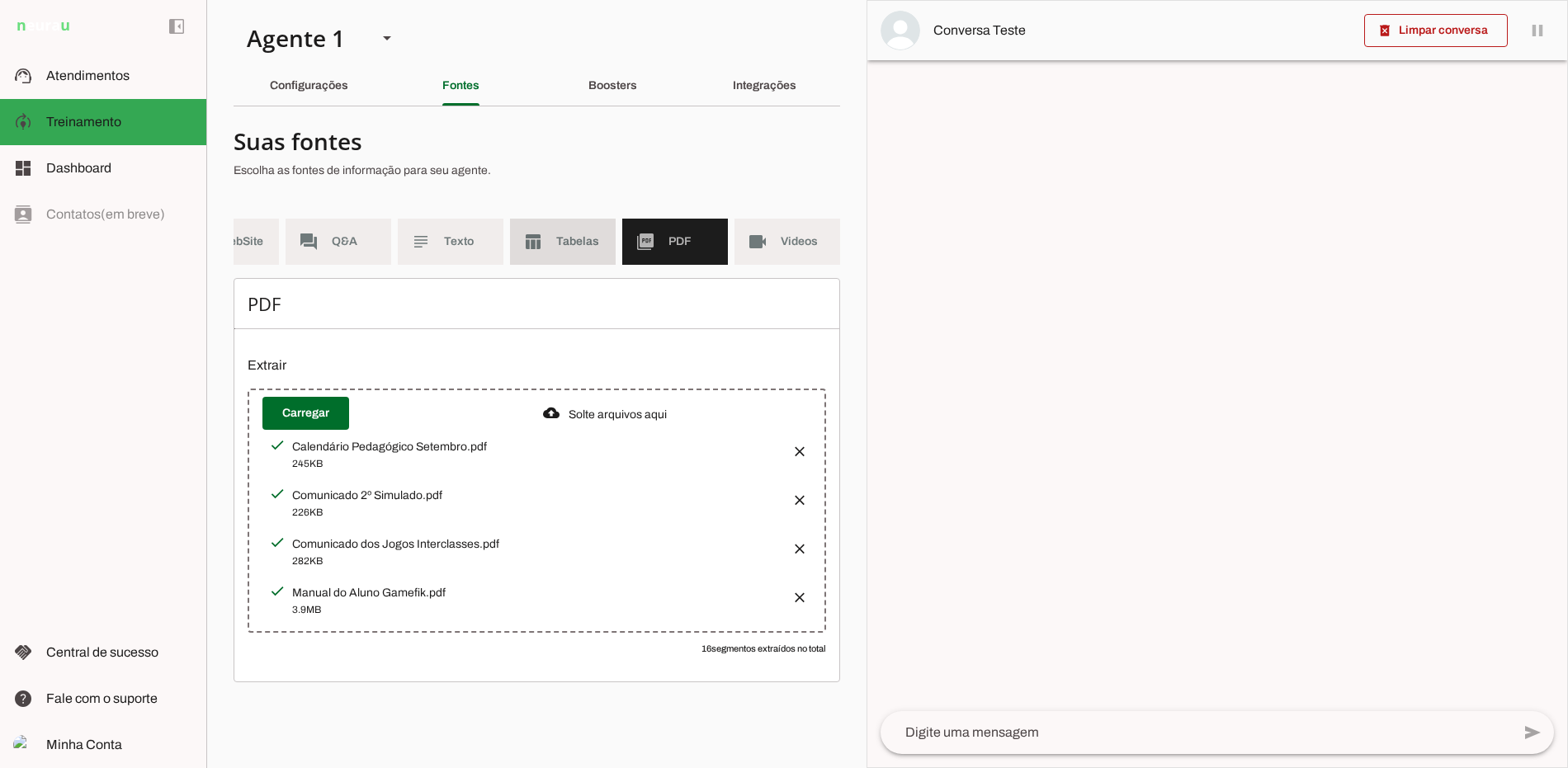
click at [582, 256] on md-item "table_chart Tabelas" at bounding box center [562, 242] width 105 height 47
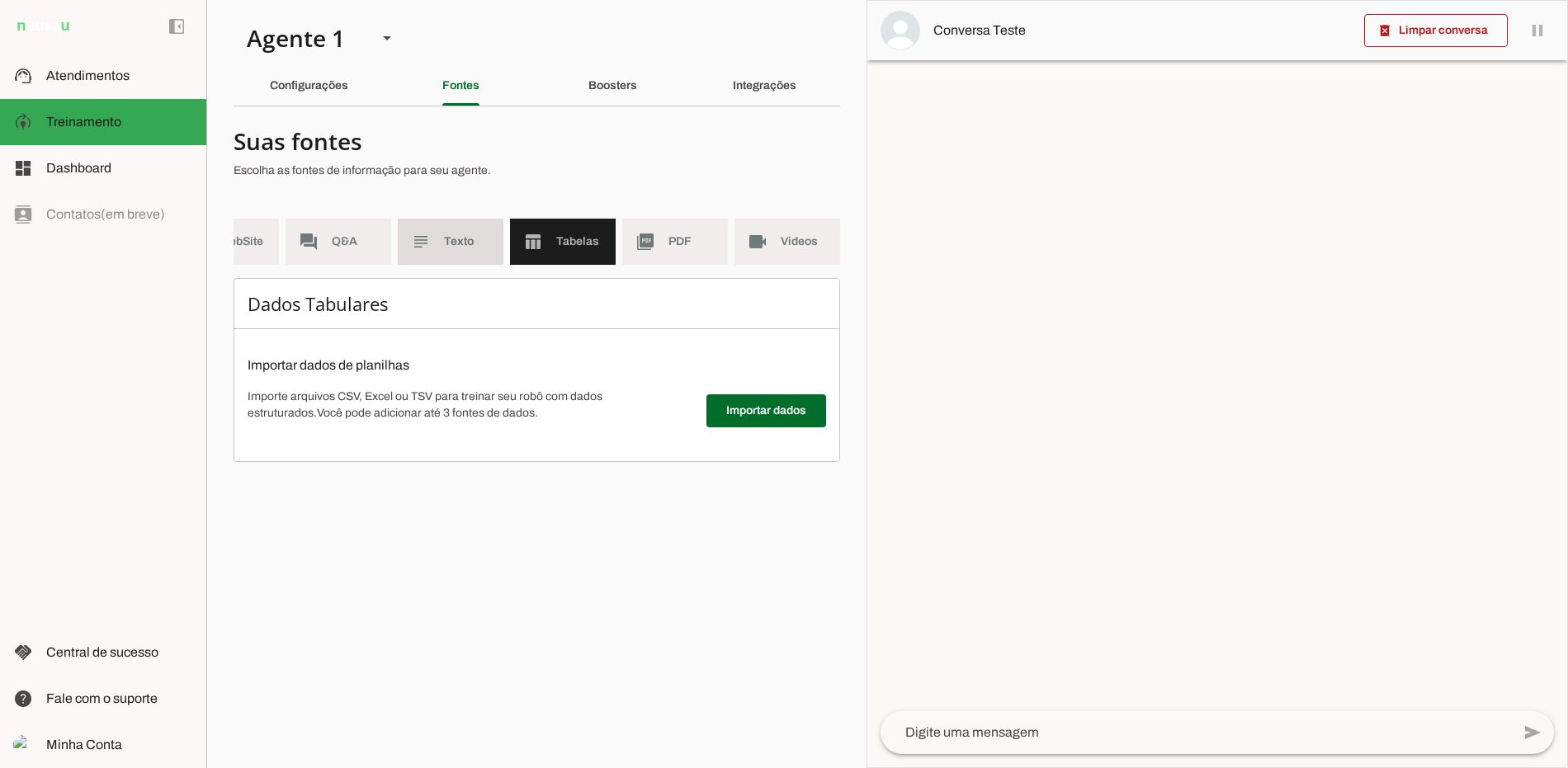
click at [469, 255] on md-item "subject Texto" at bounding box center [450, 242] width 105 height 47
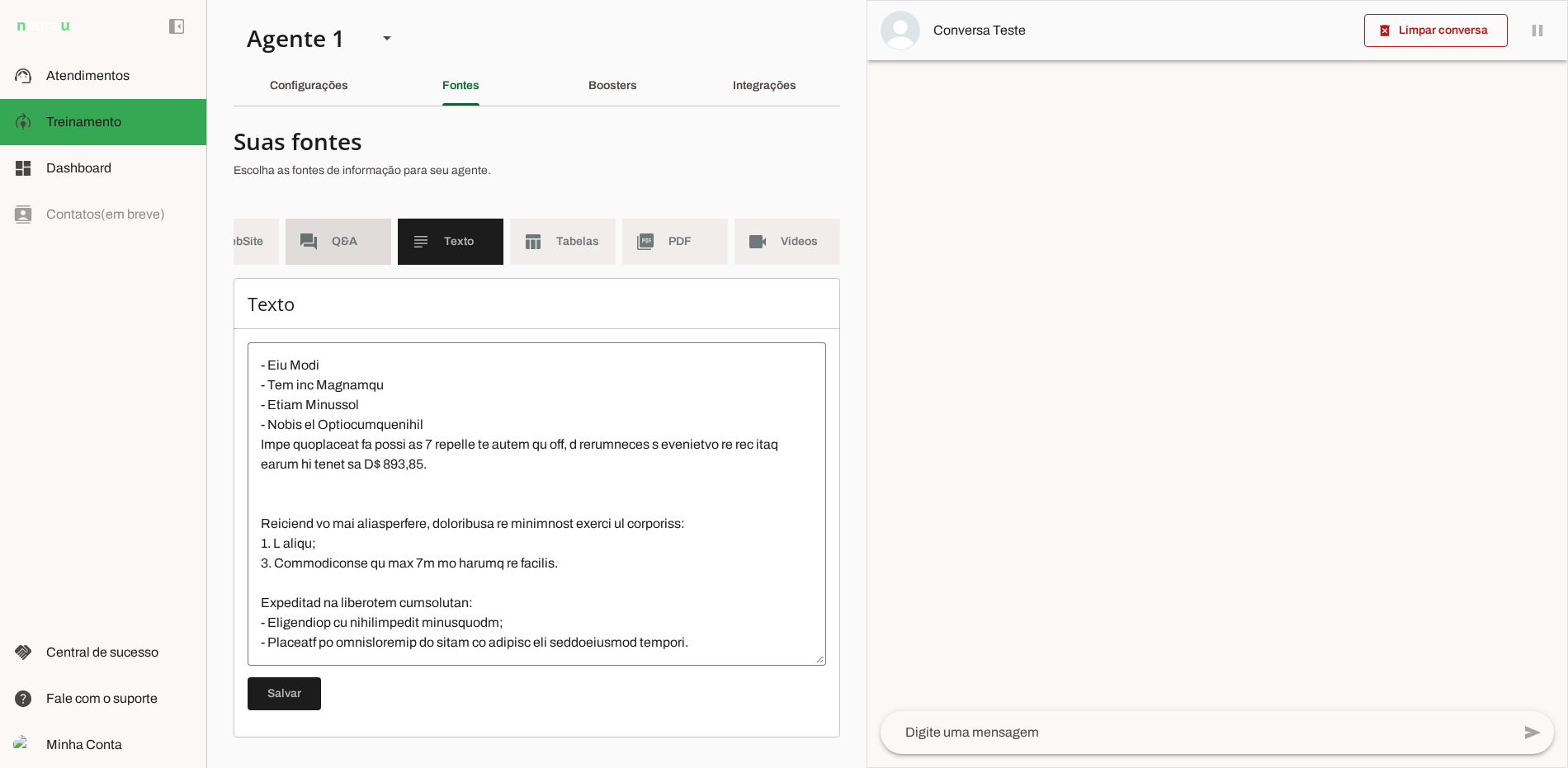
click at [367, 245] on span "Q&A" at bounding box center [355, 241] width 47 height 16
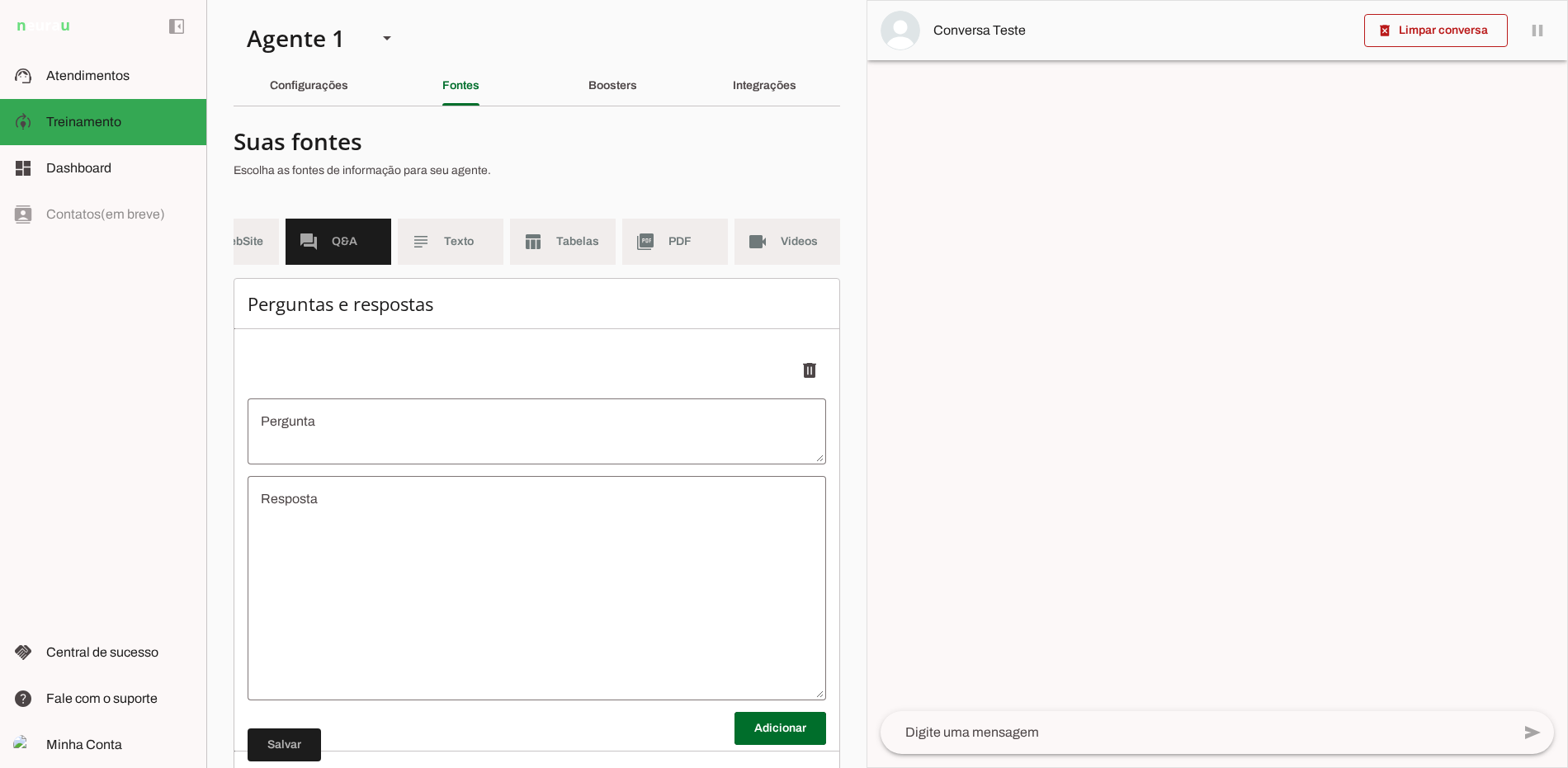
click at [276, 240] on md-item "language WebSite" at bounding box center [226, 242] width 105 height 47
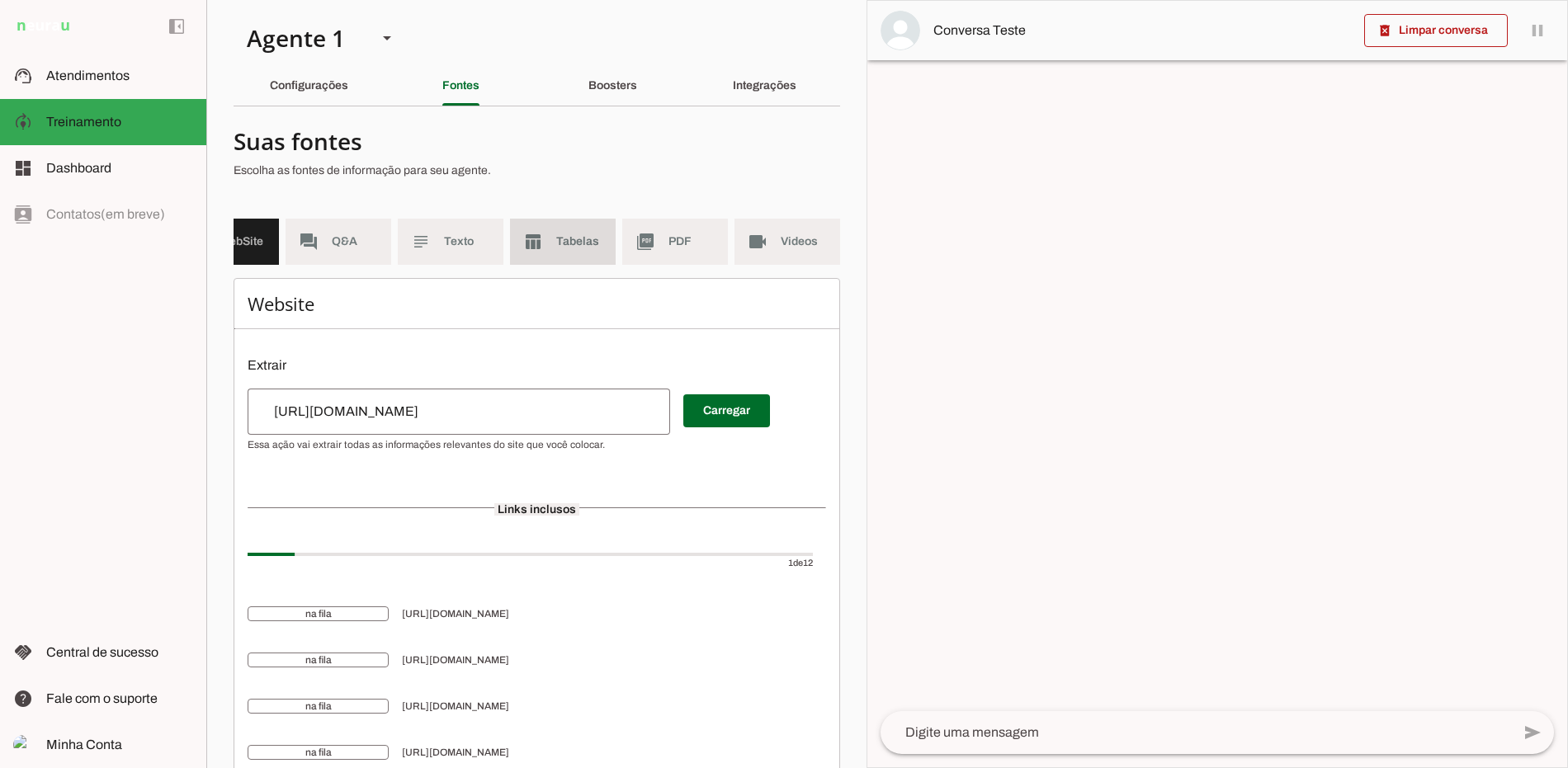
click at [580, 247] on span "Tabelas" at bounding box center [580, 241] width 47 height 16
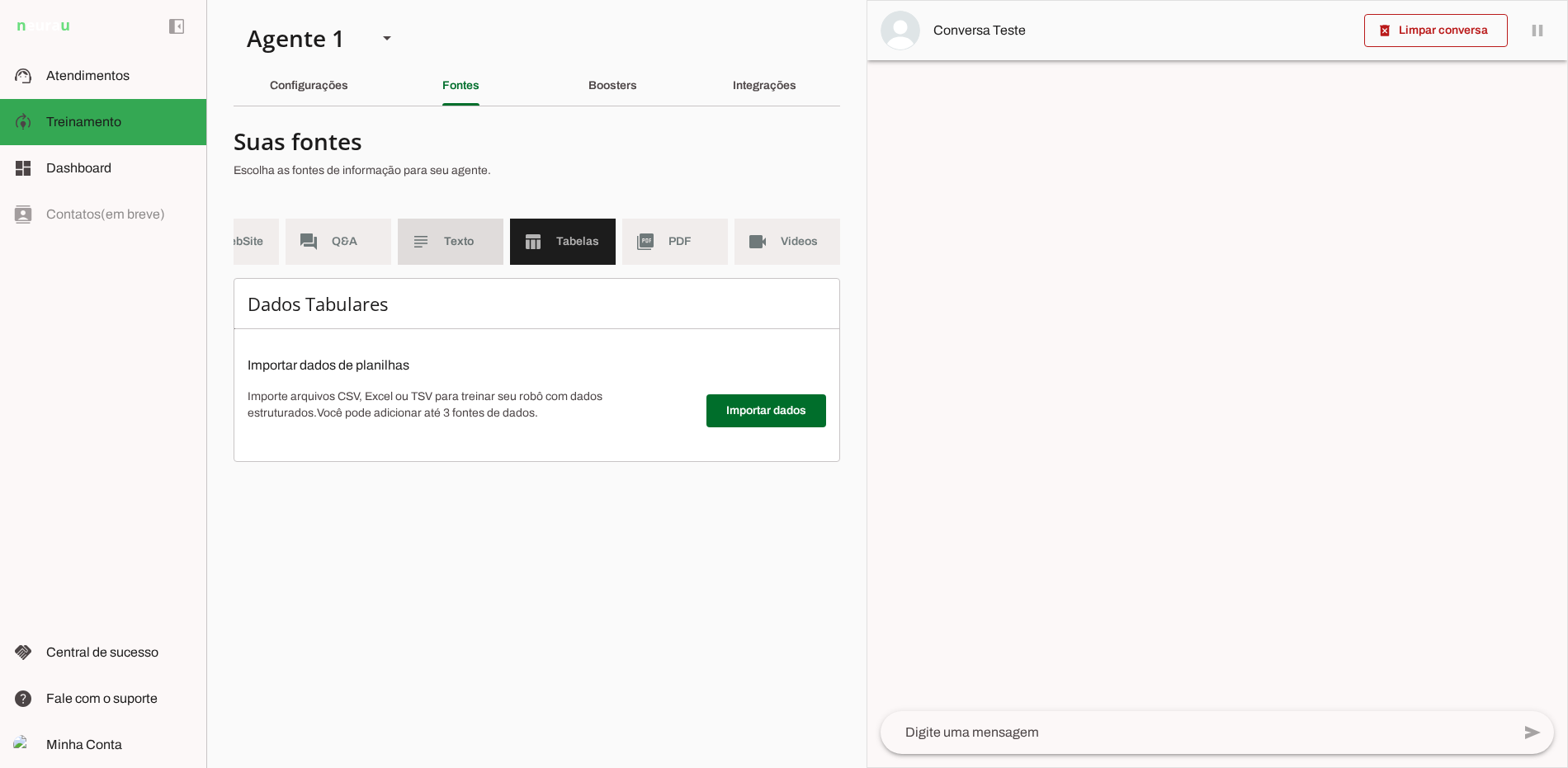
click at [367, 230] on md-item "forum Q&A" at bounding box center [338, 242] width 105 height 47
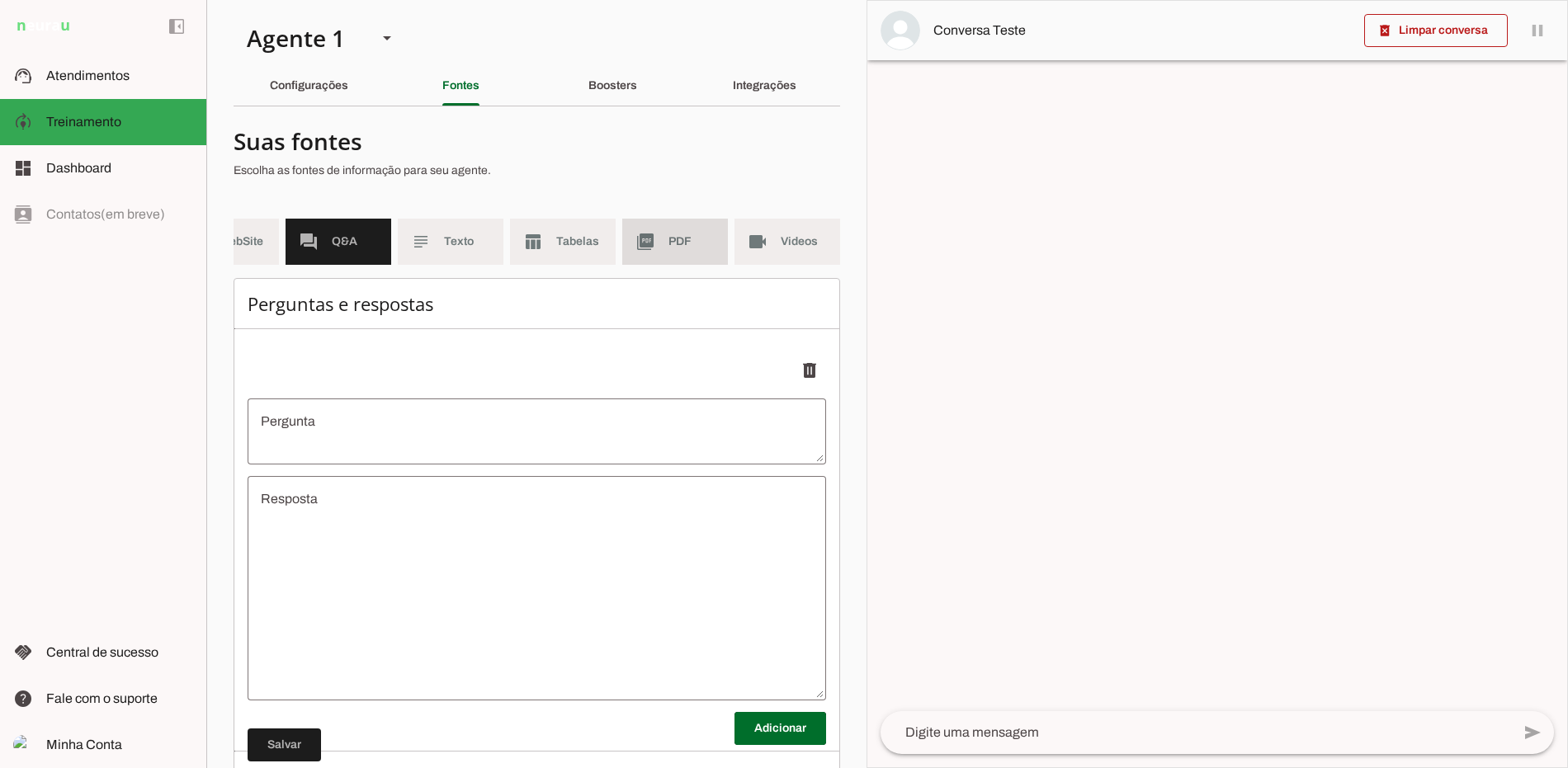
click at [632, 243] on md-item "picture_as_pdf PDF" at bounding box center [674, 242] width 105 height 47
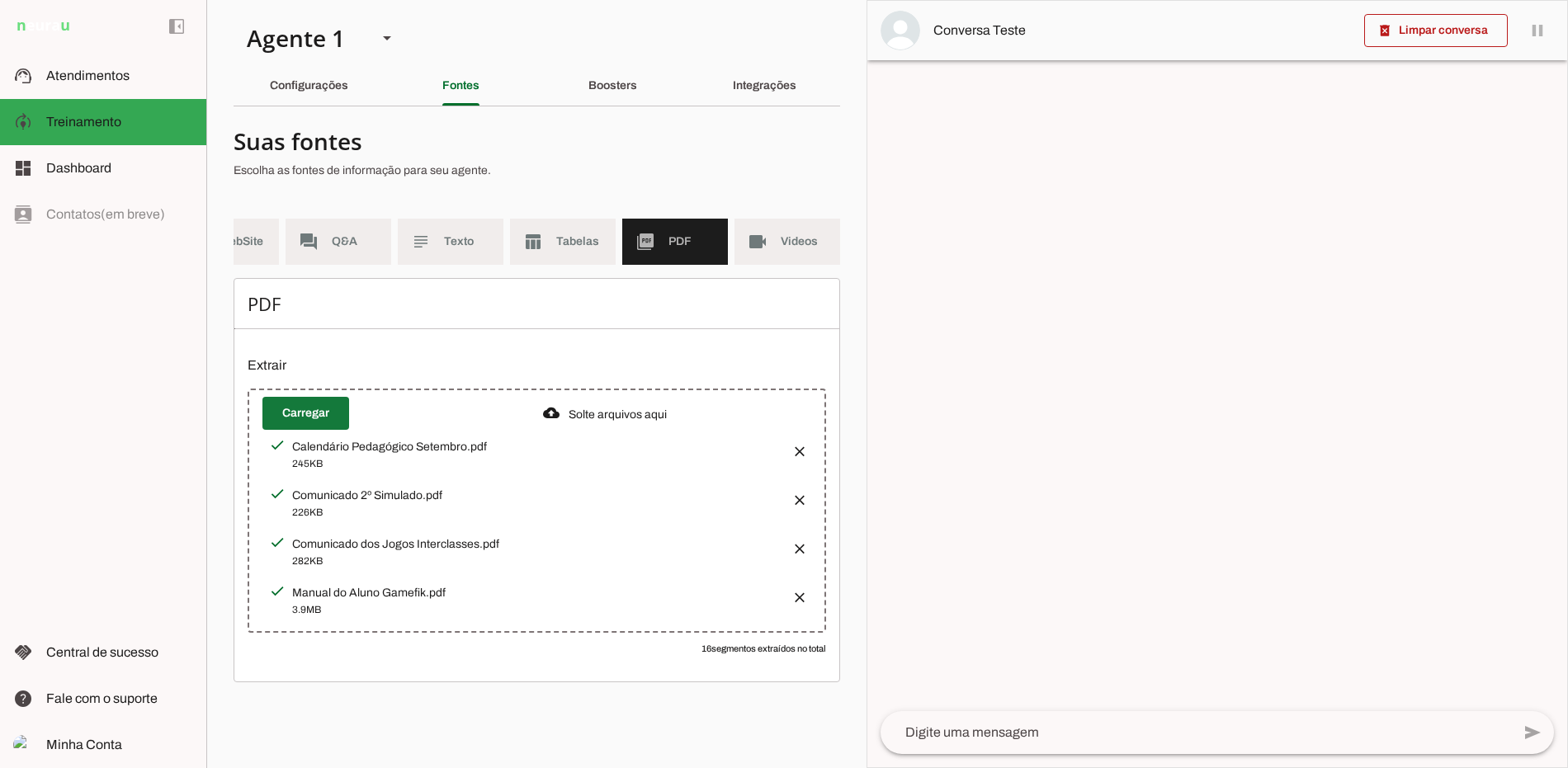
click at [327, 433] on span at bounding box center [305, 413] width 86 height 40
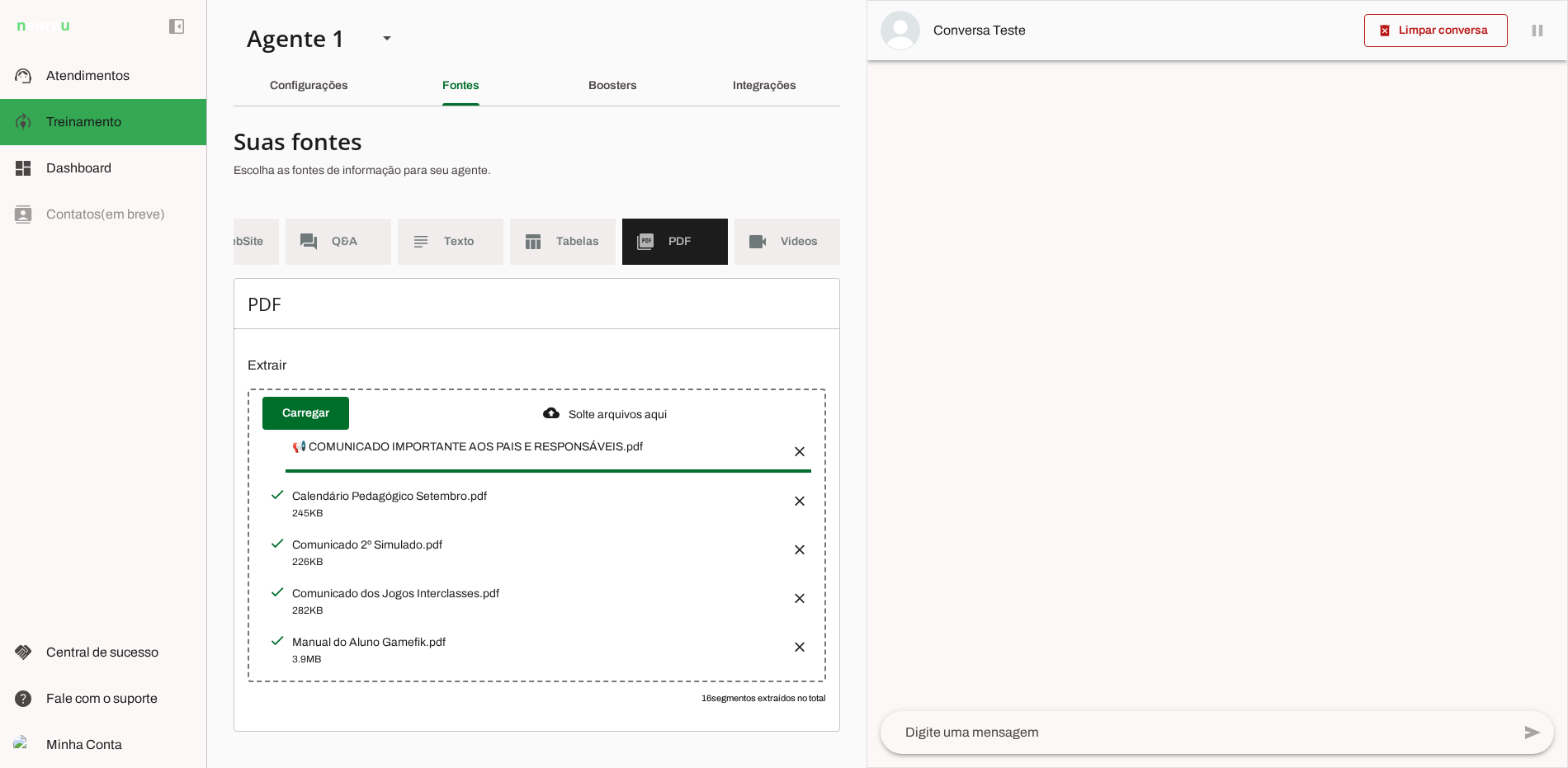
click at [0, 0] on slot "Solte arquivos aqui" at bounding box center [0, 0] width 0 height 0
click at [166, 83] on slot at bounding box center [120, 76] width 147 height 20
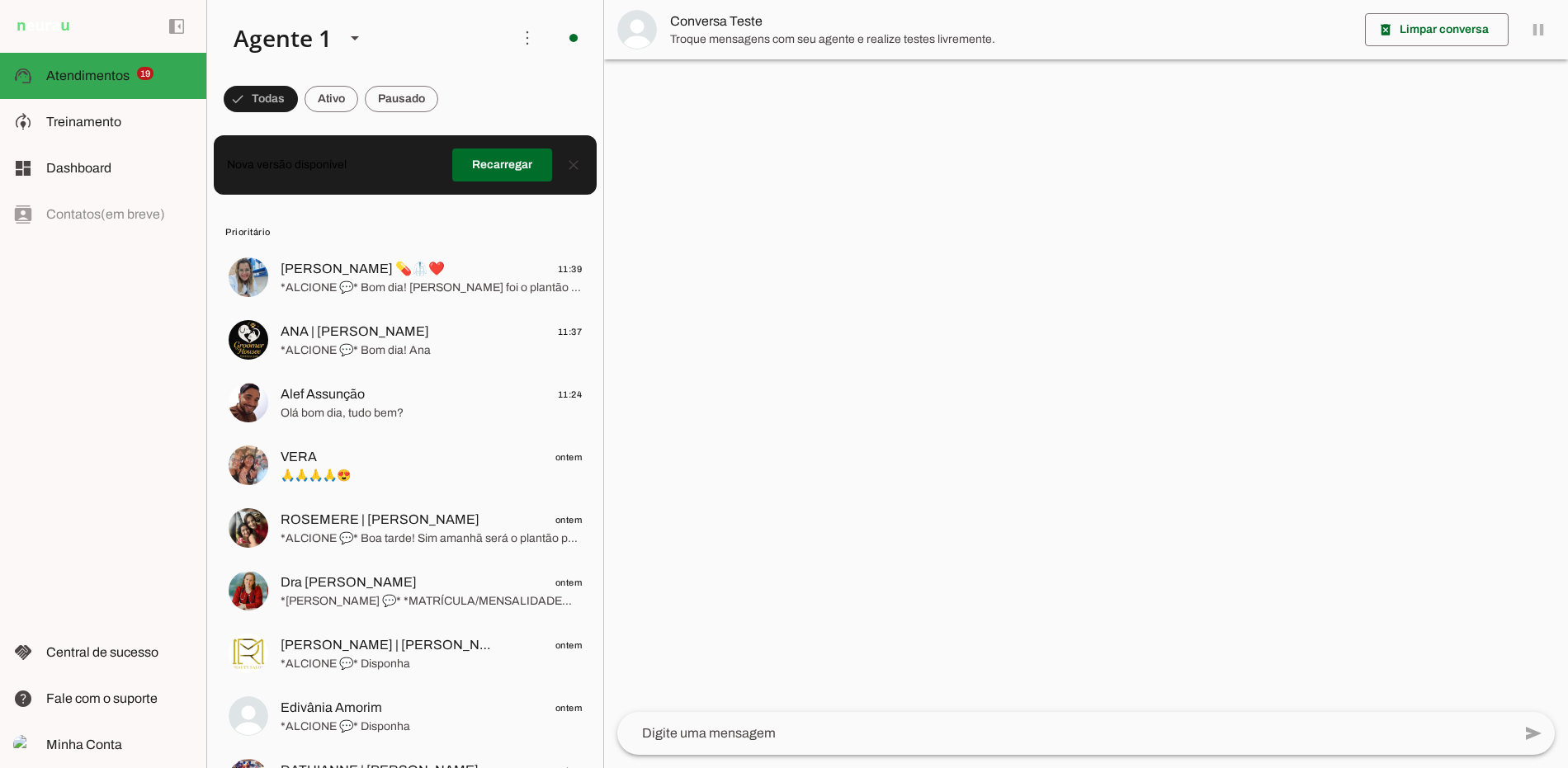
click at [507, 47] on span at bounding box center [527, 38] width 40 height 40
click at [0, 0] on slot "Ativar chats em massa" at bounding box center [0, 0] width 0 height 0
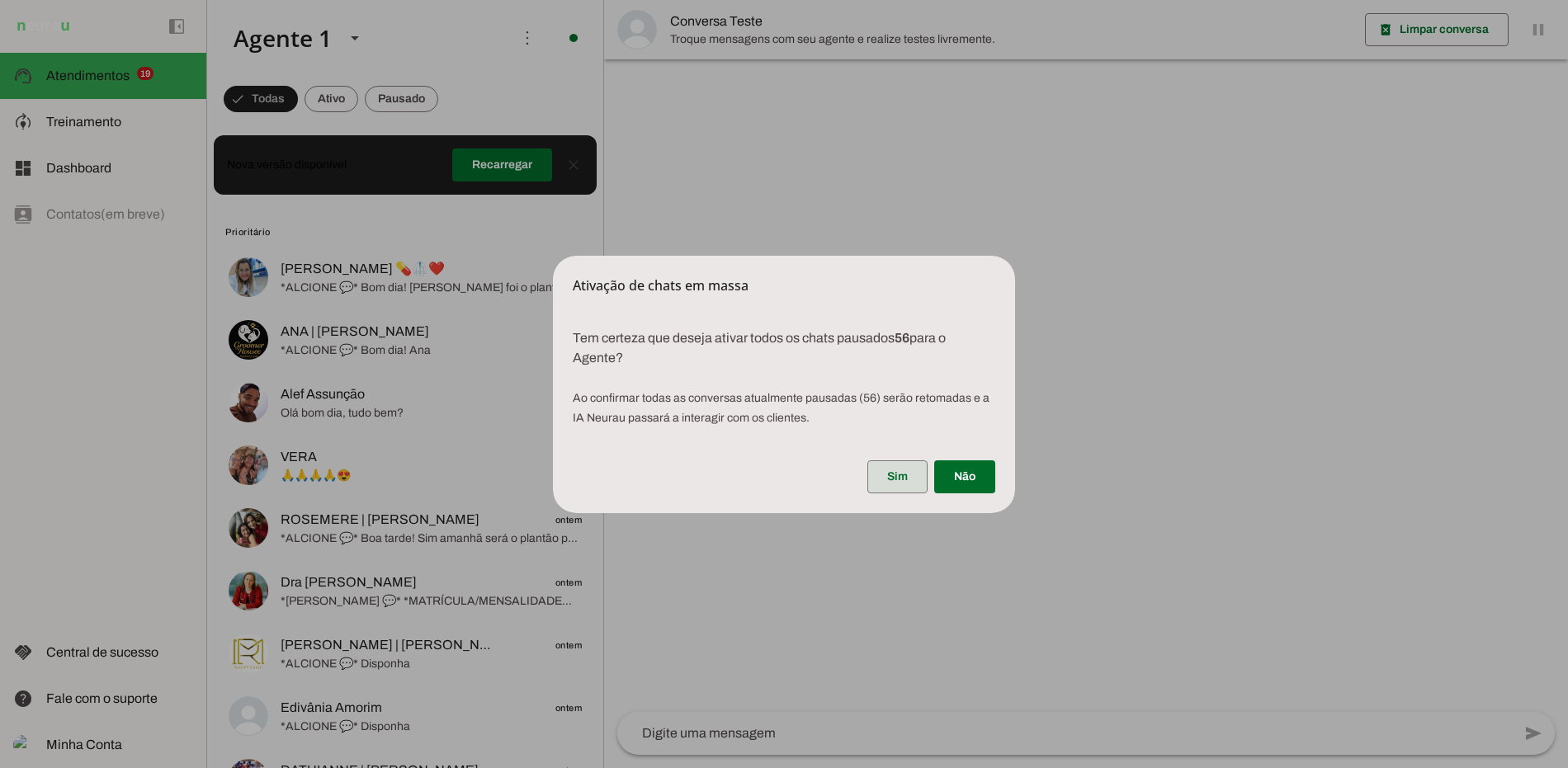
click at [922, 475] on span at bounding box center [897, 477] width 60 height 40
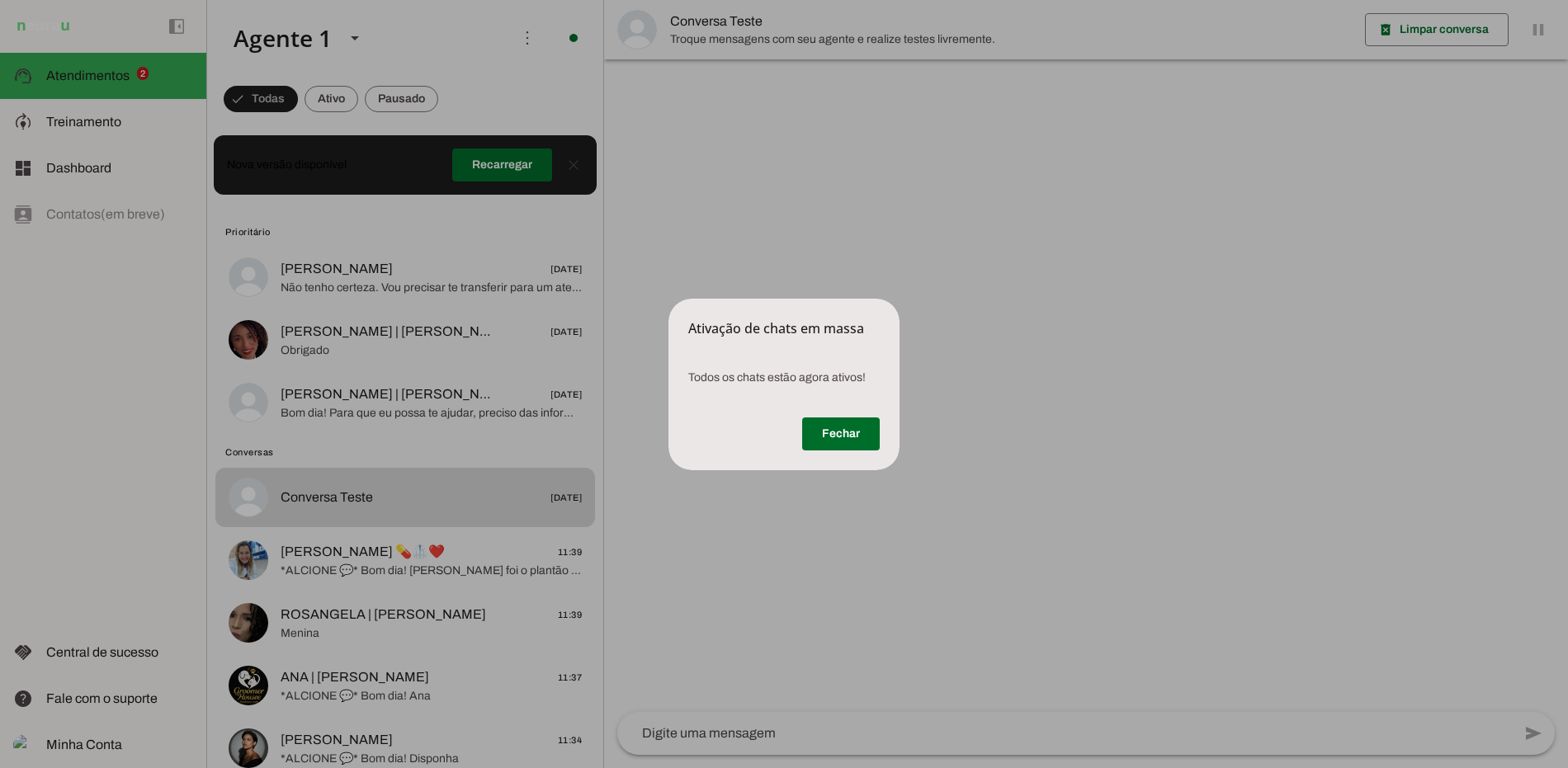
click at [839, 431] on span at bounding box center [841, 434] width 78 height 40
click at [837, 440] on span at bounding box center [841, 434] width 78 height 40
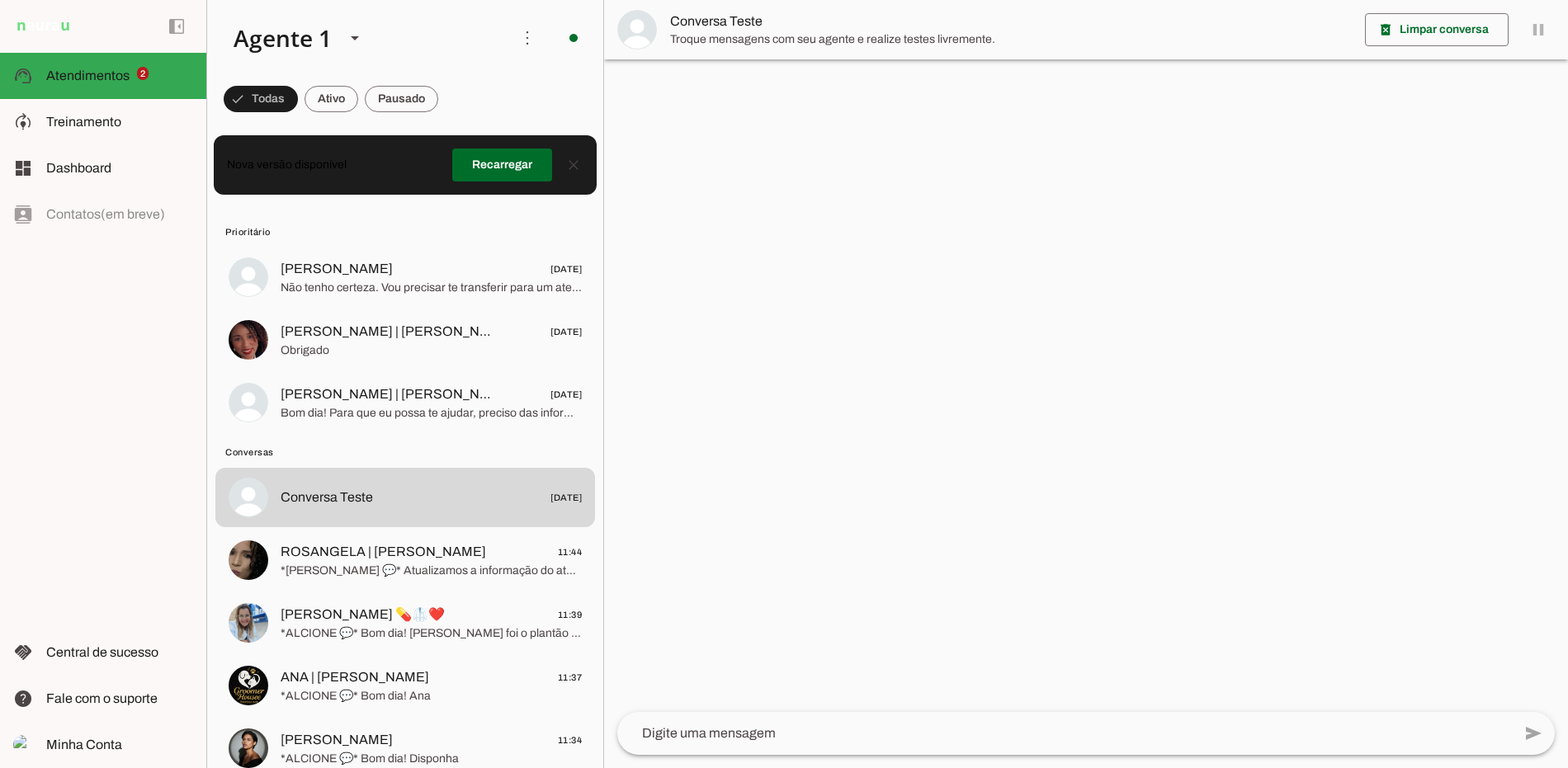
click at [837, 440] on div at bounding box center [1085, 384] width 963 height 768
